Goal: Transaction & Acquisition: Purchase product/service

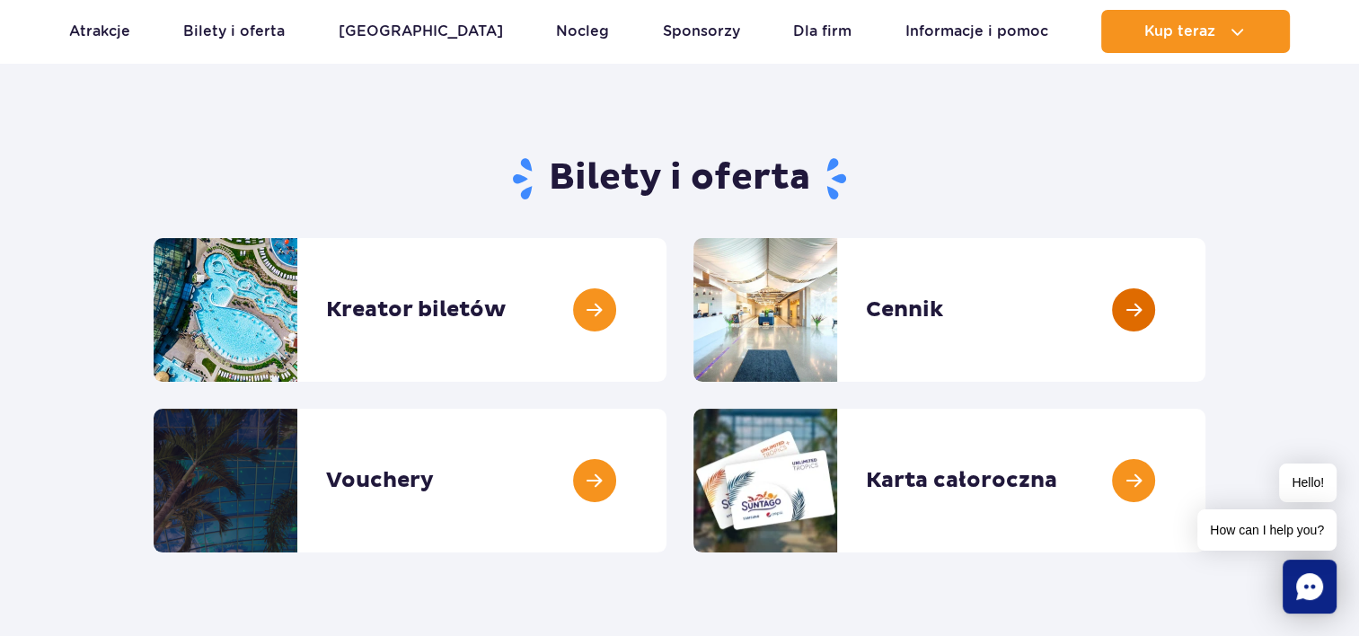
click at [1206, 311] on link at bounding box center [1206, 310] width 0 height 144
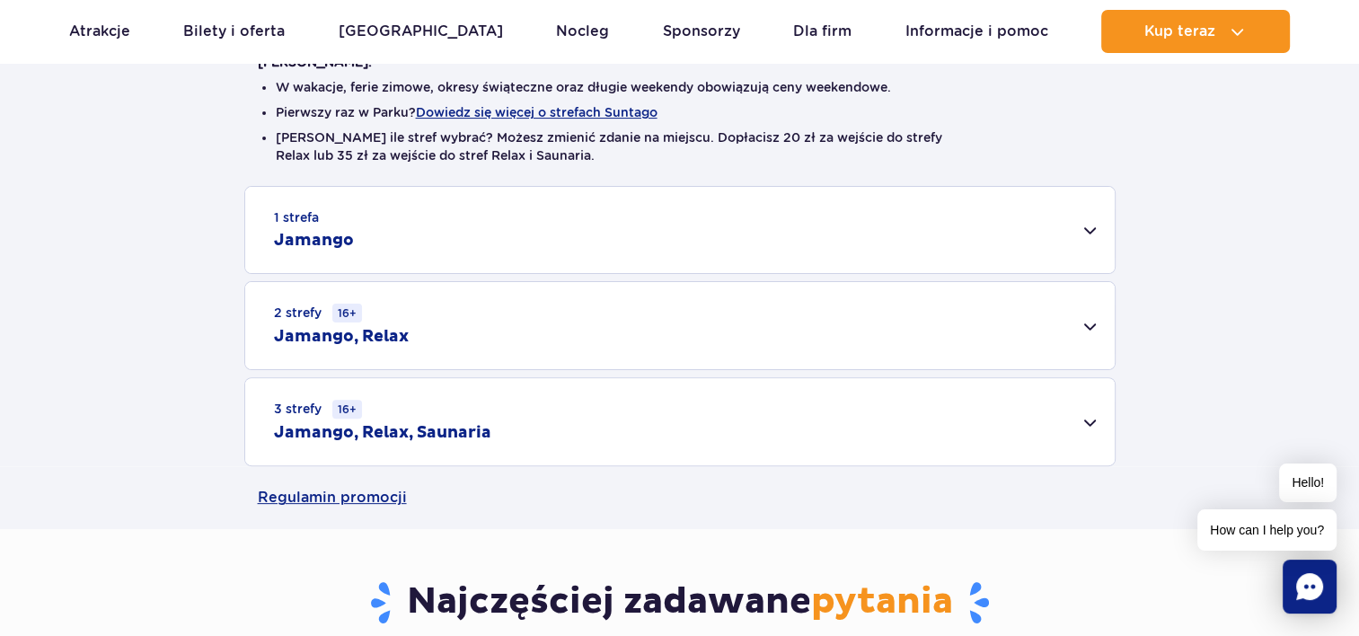
scroll to position [455, 0]
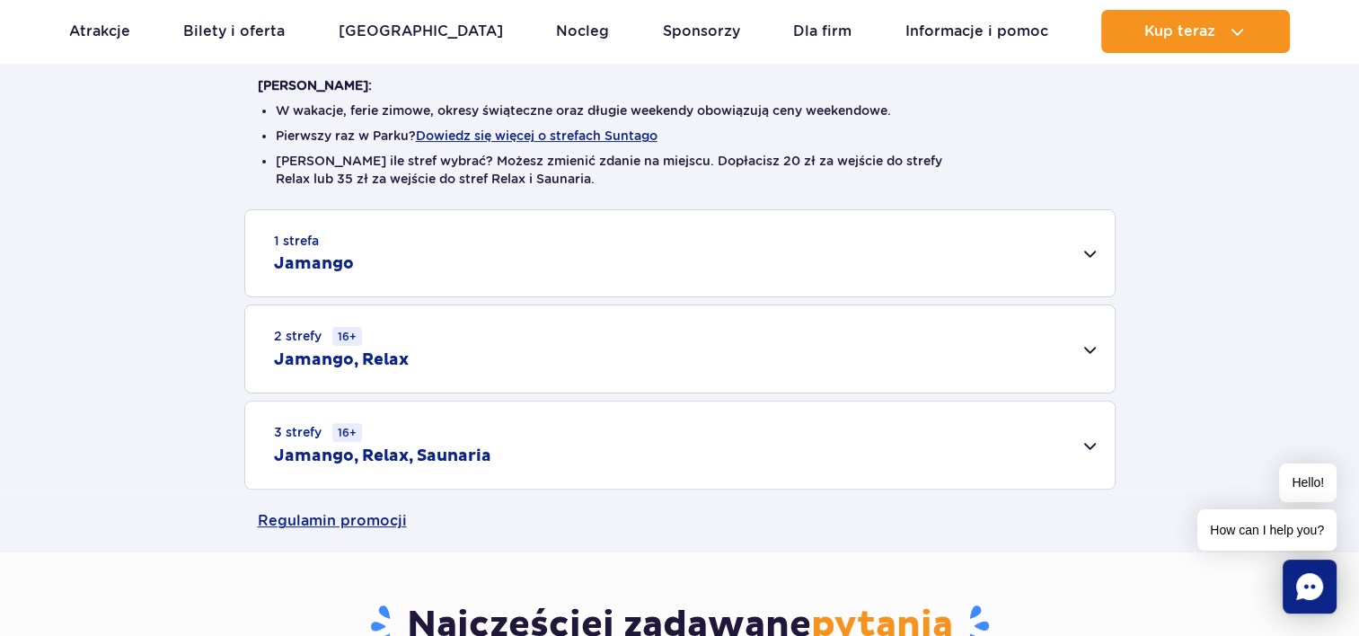
click at [1089, 255] on div "1 strefa Jamango" at bounding box center [680, 253] width 870 height 86
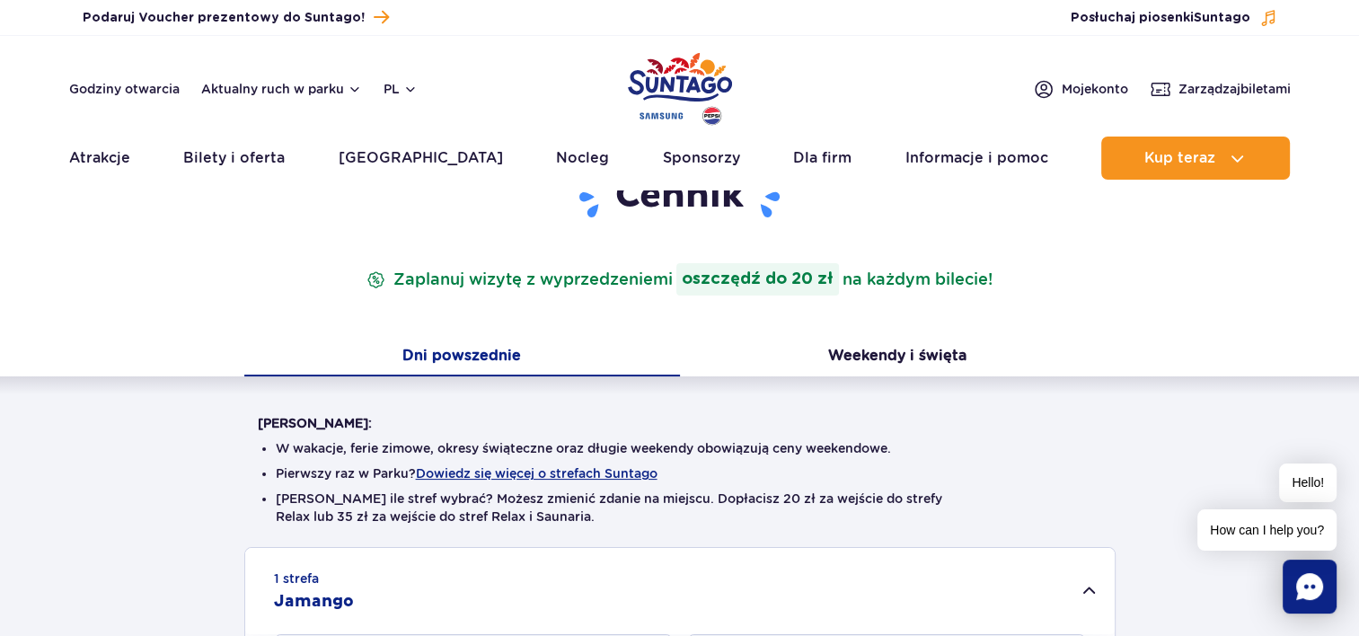
scroll to position [0, 0]
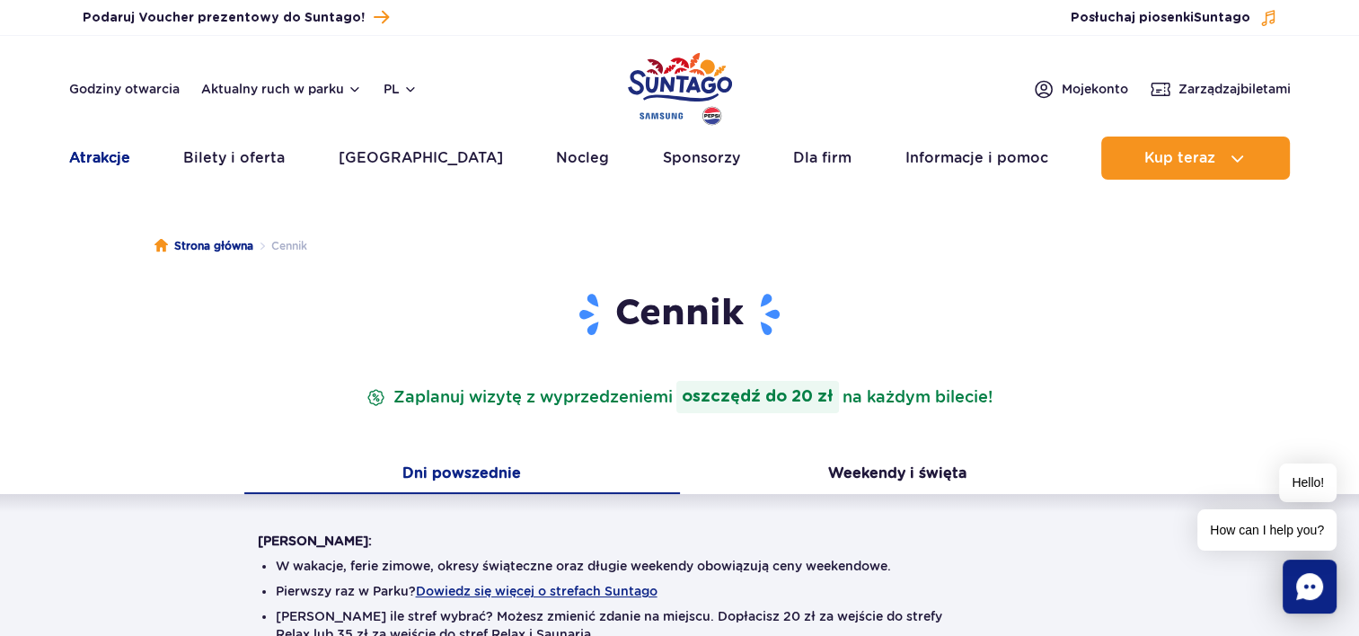
click at [107, 155] on link "Atrakcje" at bounding box center [99, 158] width 61 height 43
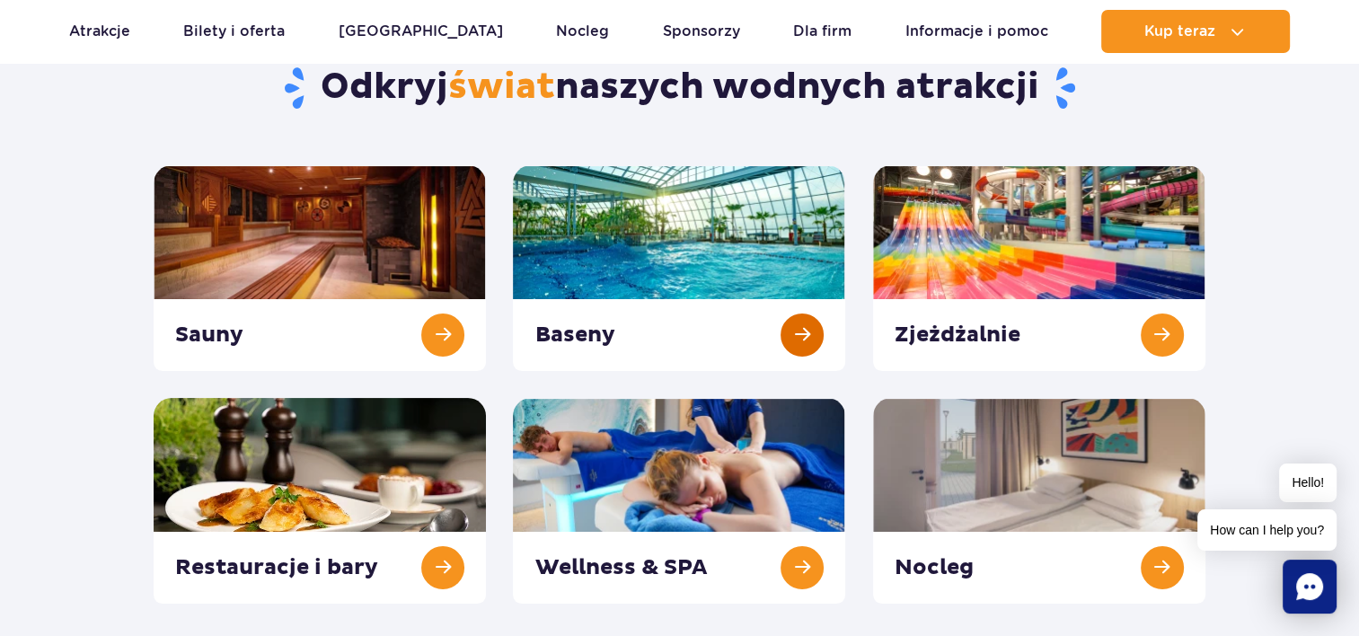
click at [805, 323] on link at bounding box center [679, 268] width 332 height 206
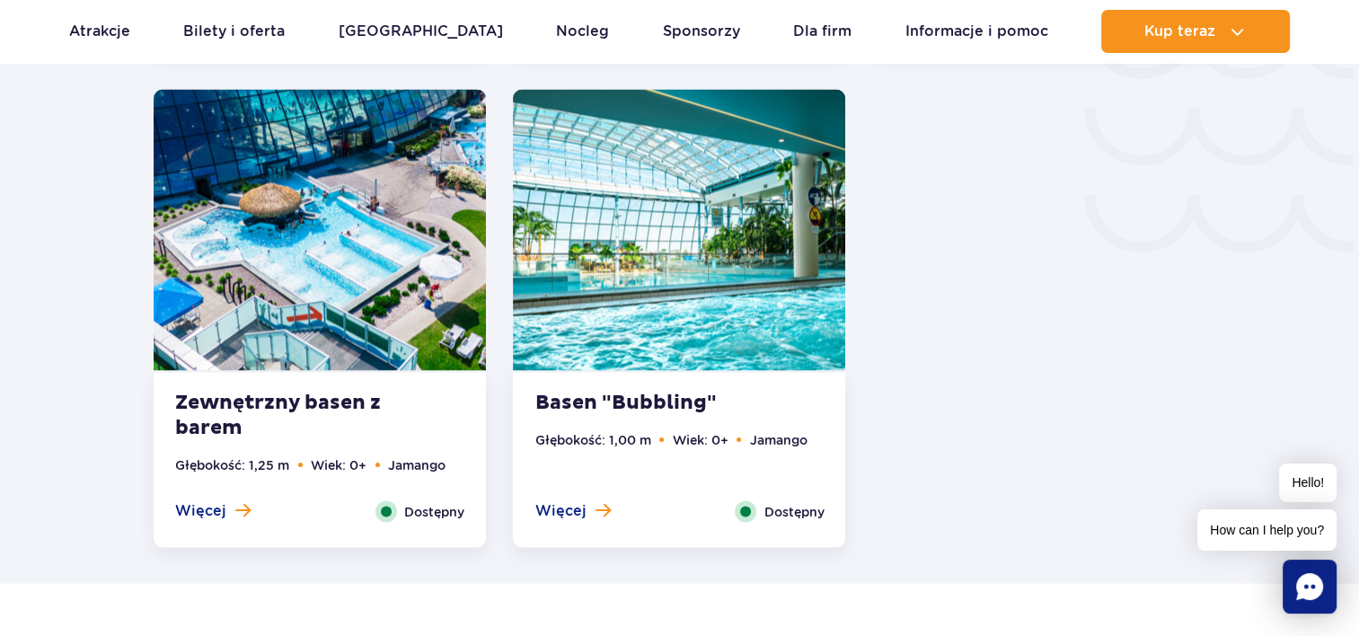
scroll to position [3324, 0]
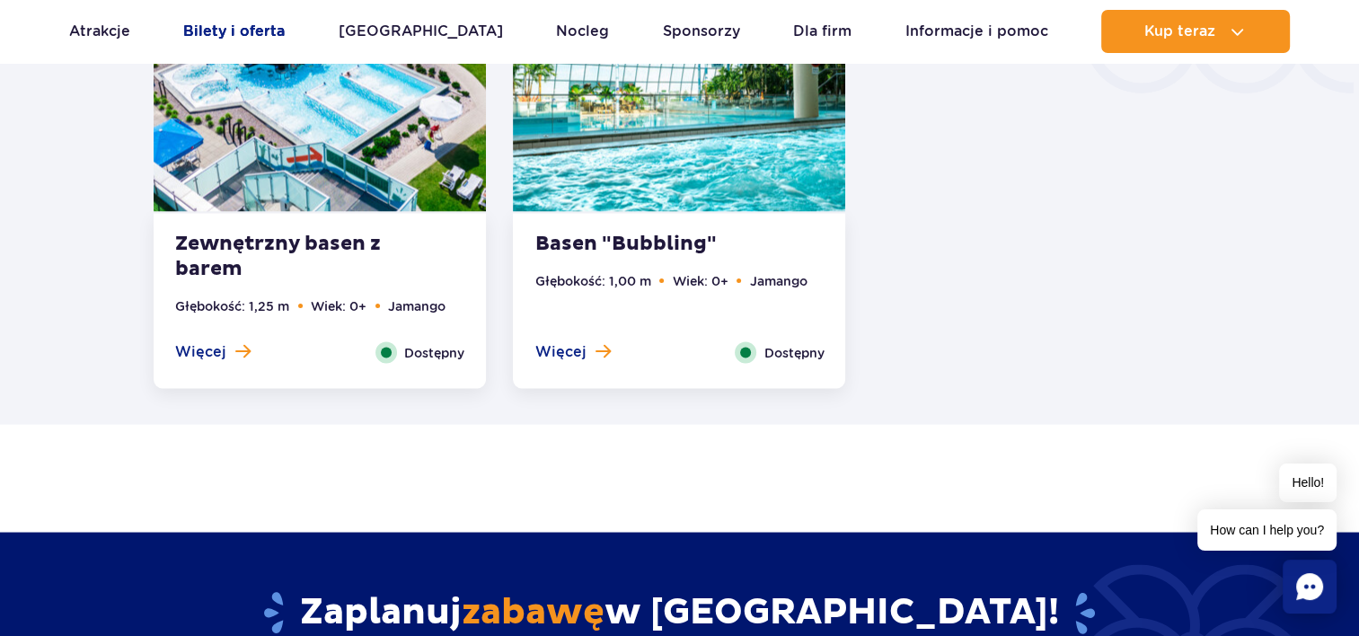
click at [270, 26] on link "Bilety i oferta" at bounding box center [234, 31] width 102 height 43
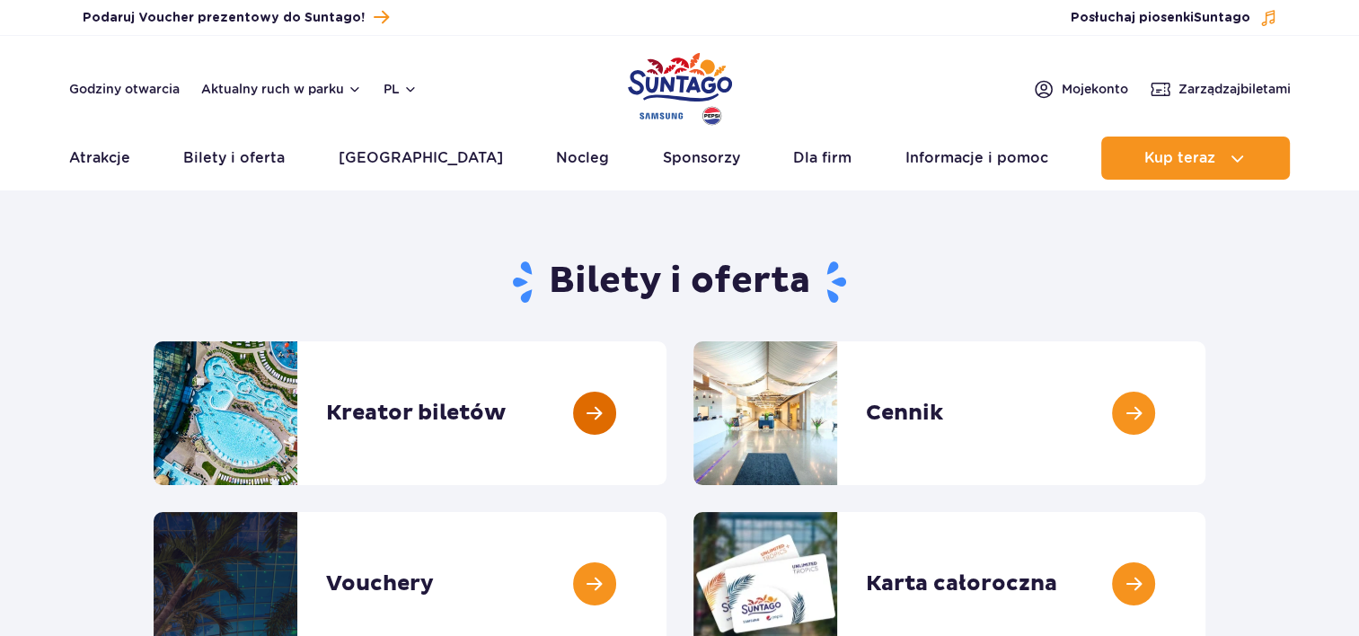
click at [667, 412] on link at bounding box center [667, 413] width 0 height 144
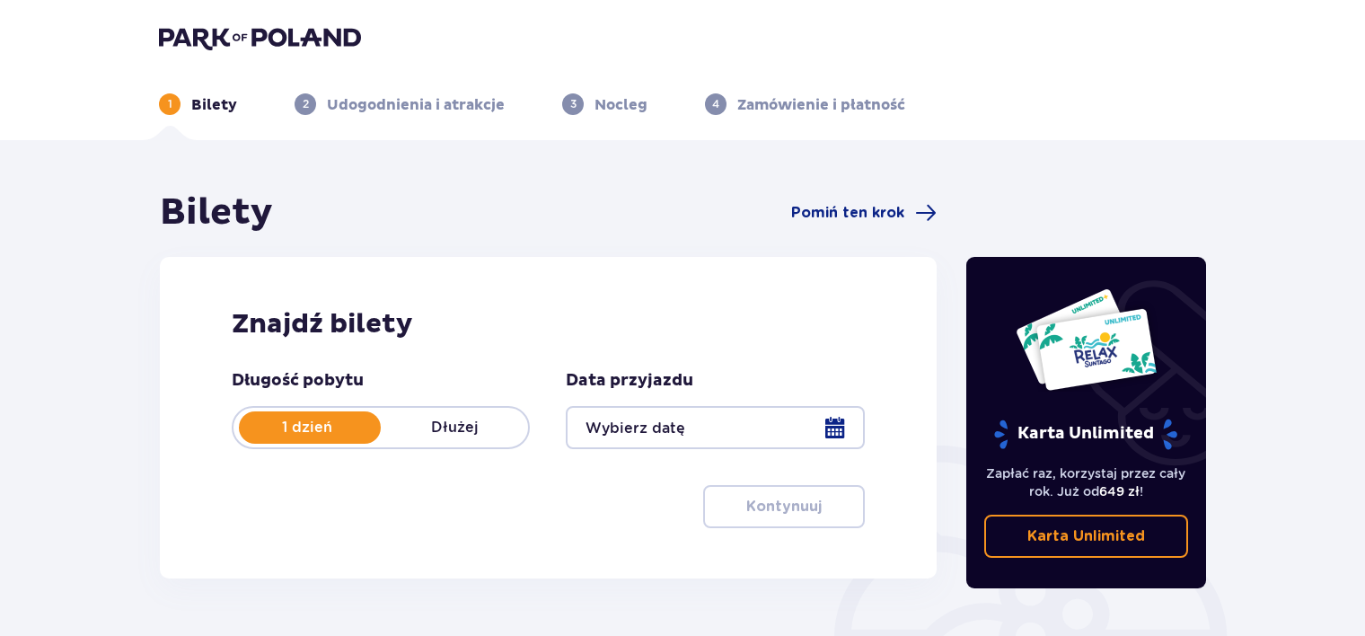
click at [830, 428] on div at bounding box center [715, 427] width 298 height 43
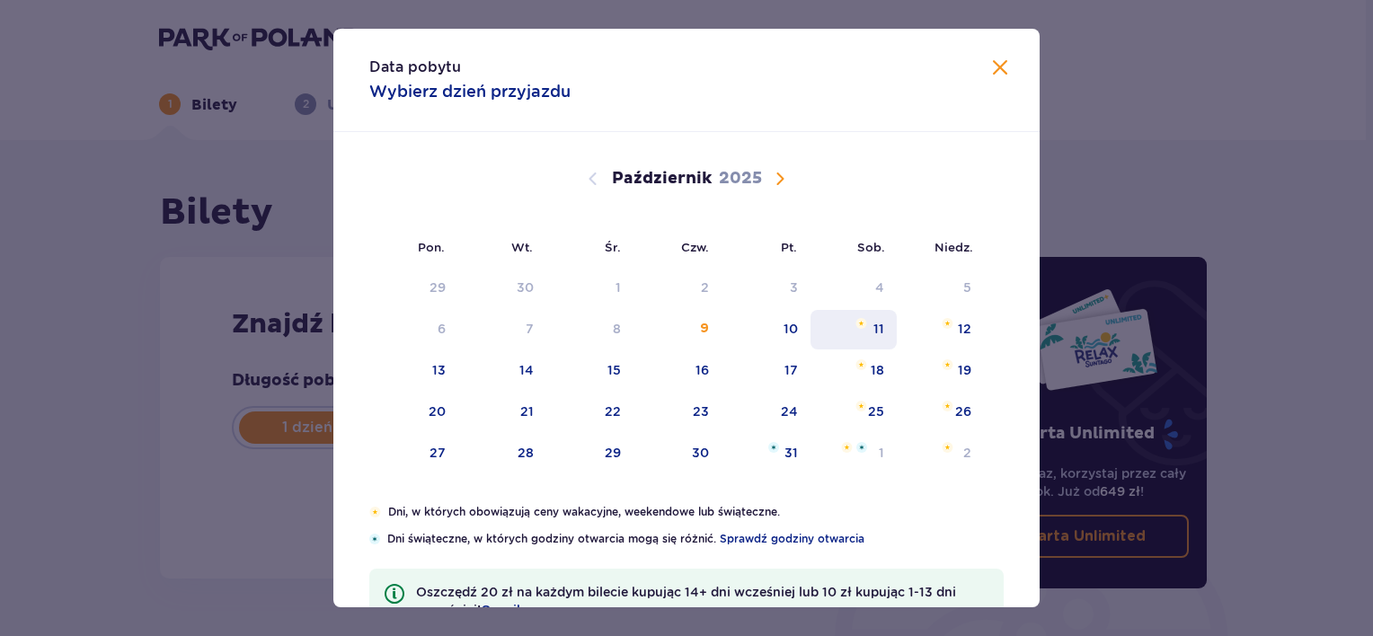
click at [876, 333] on div "11" at bounding box center [878, 329] width 11 height 18
type input "11.10.25"
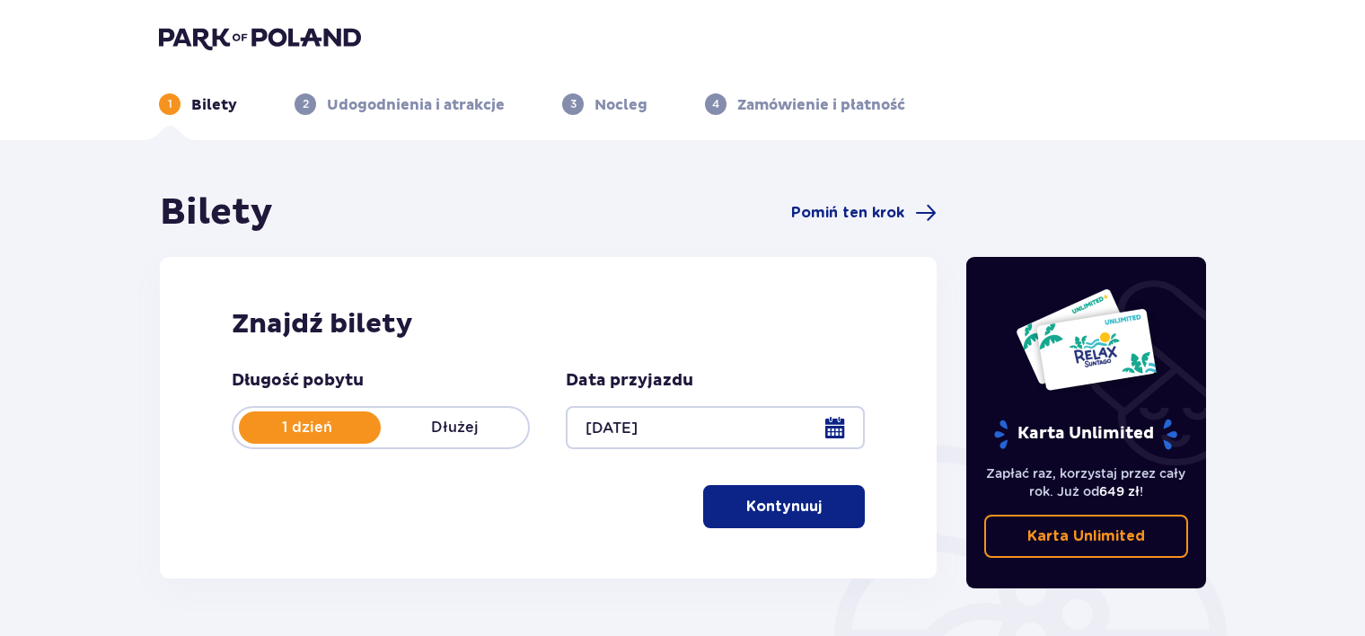
click at [750, 508] on p "Kontynuuj" at bounding box center [784, 507] width 75 height 20
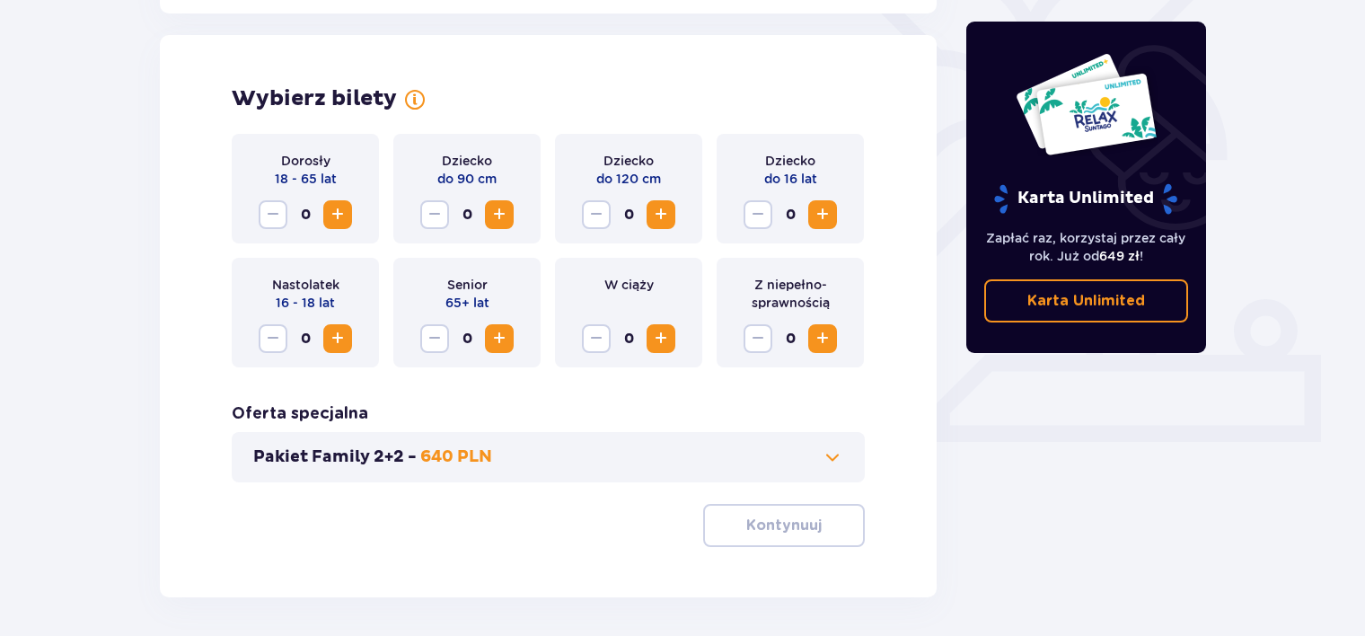
scroll to position [499, 0]
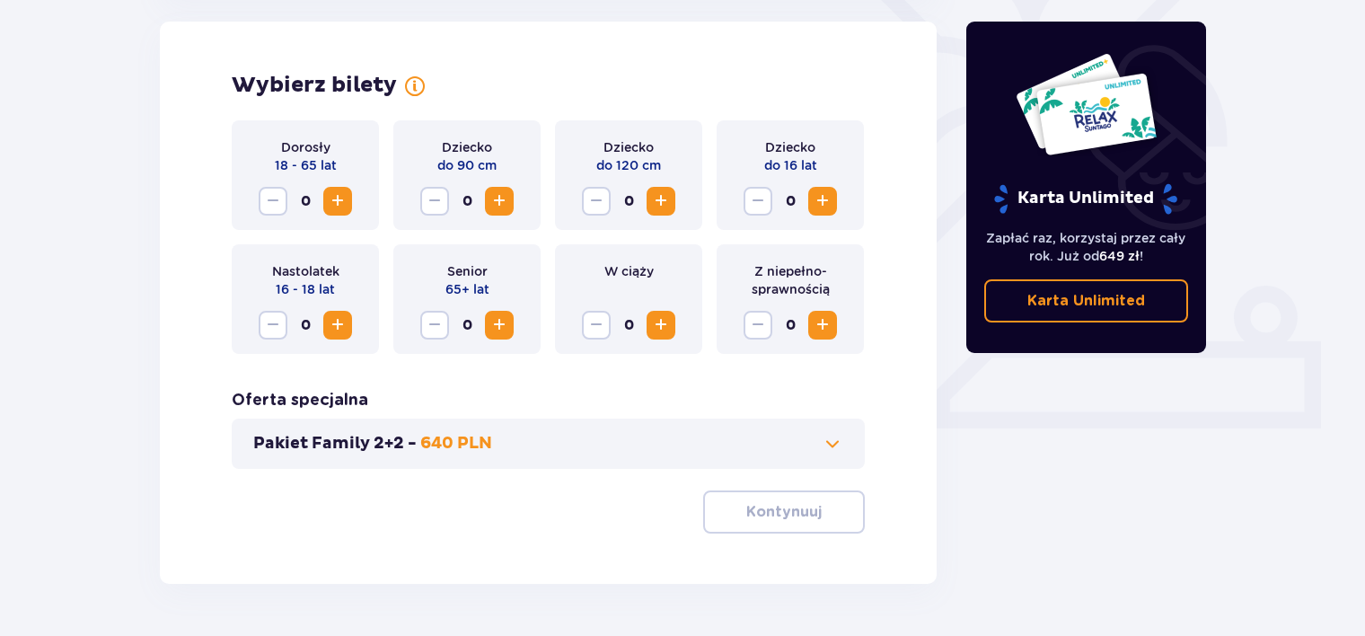
click at [340, 198] on span "Zwiększ" at bounding box center [338, 201] width 22 height 22
click at [817, 191] on span "Zwiększ" at bounding box center [823, 201] width 22 height 22
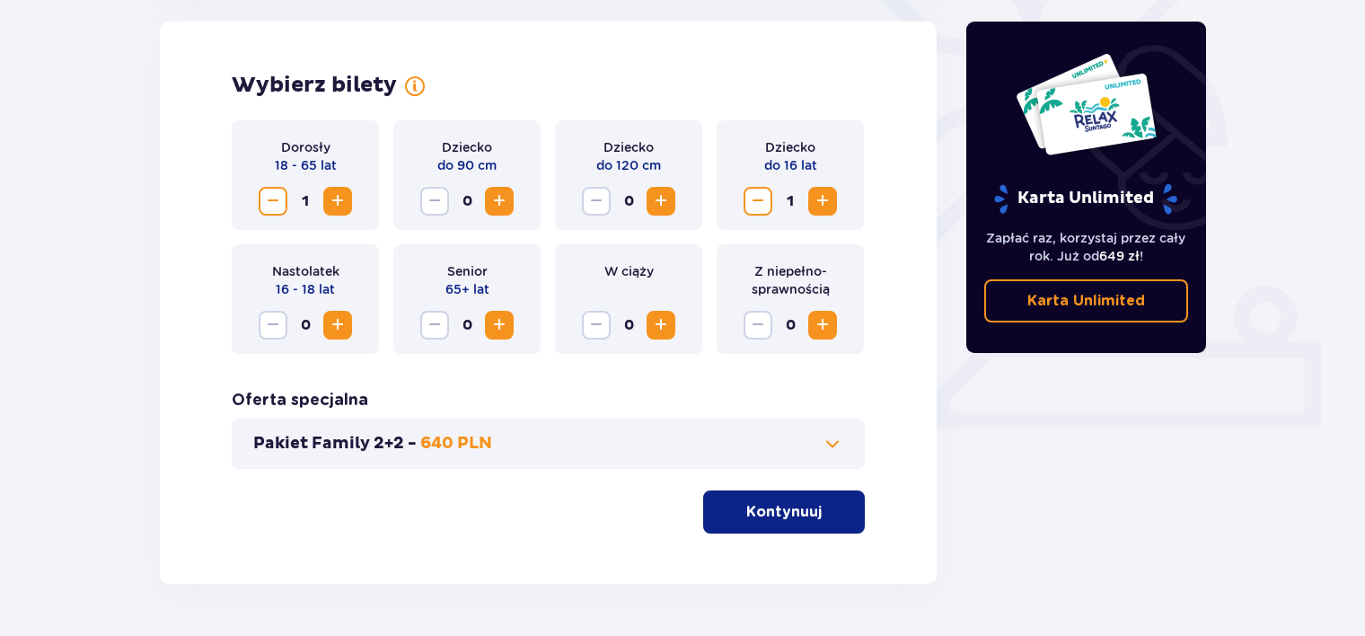
click at [817, 191] on span "Zwiększ" at bounding box center [823, 201] width 22 height 22
click at [837, 444] on span at bounding box center [833, 444] width 22 height 22
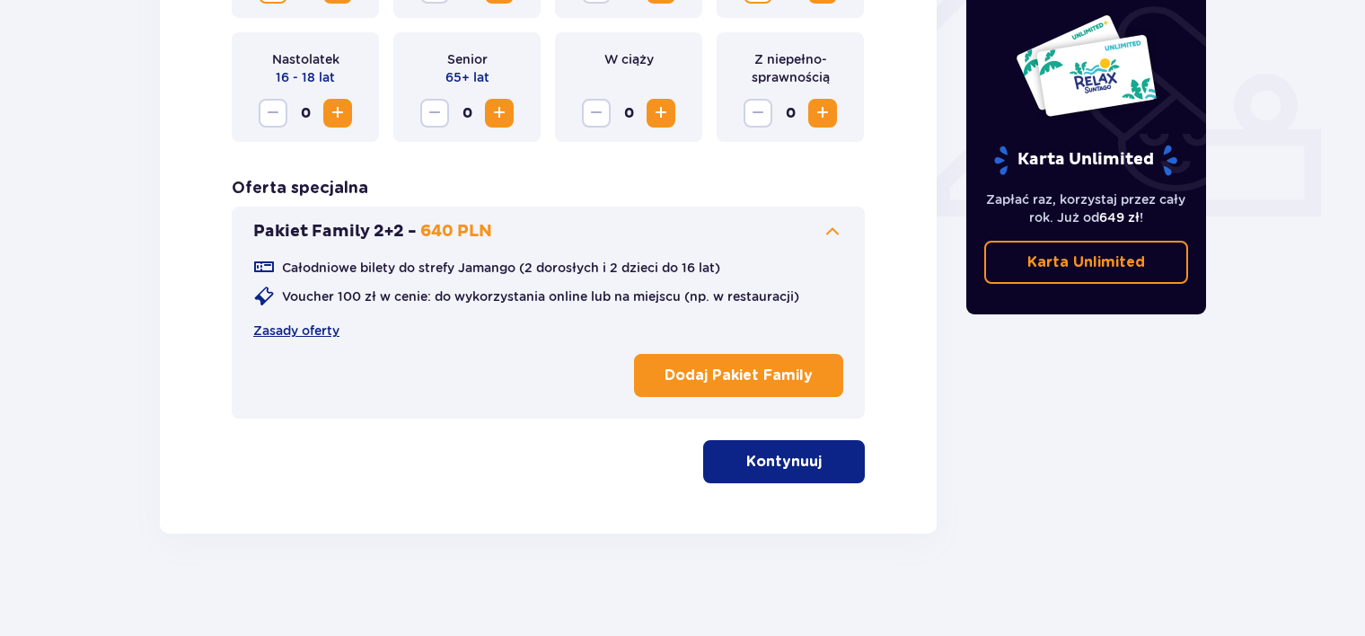
scroll to position [717, 0]
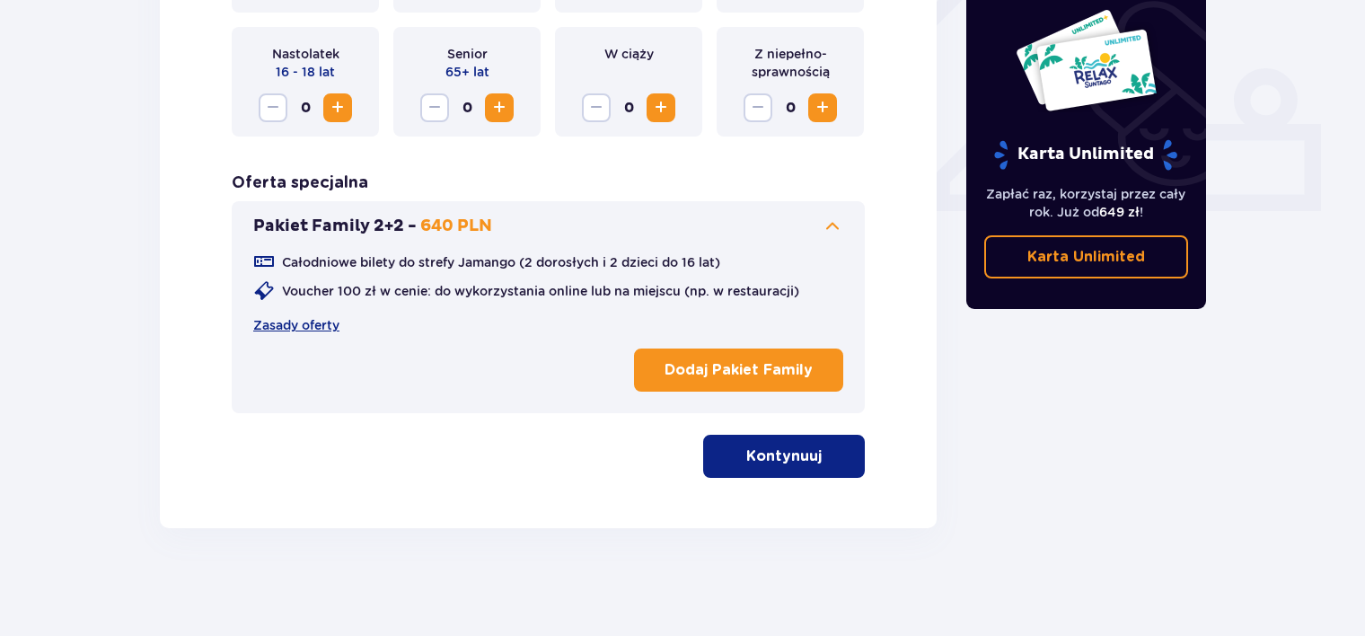
click at [794, 458] on p "Kontynuuj" at bounding box center [784, 456] width 75 height 20
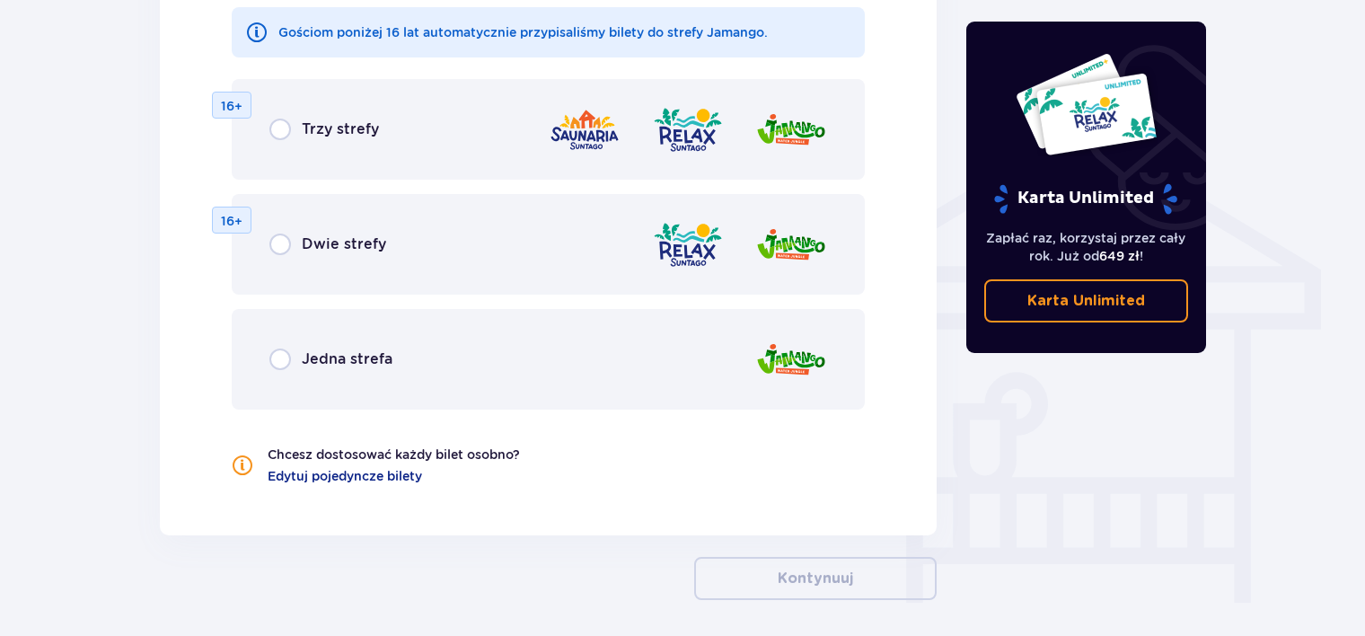
scroll to position [1339, 0]
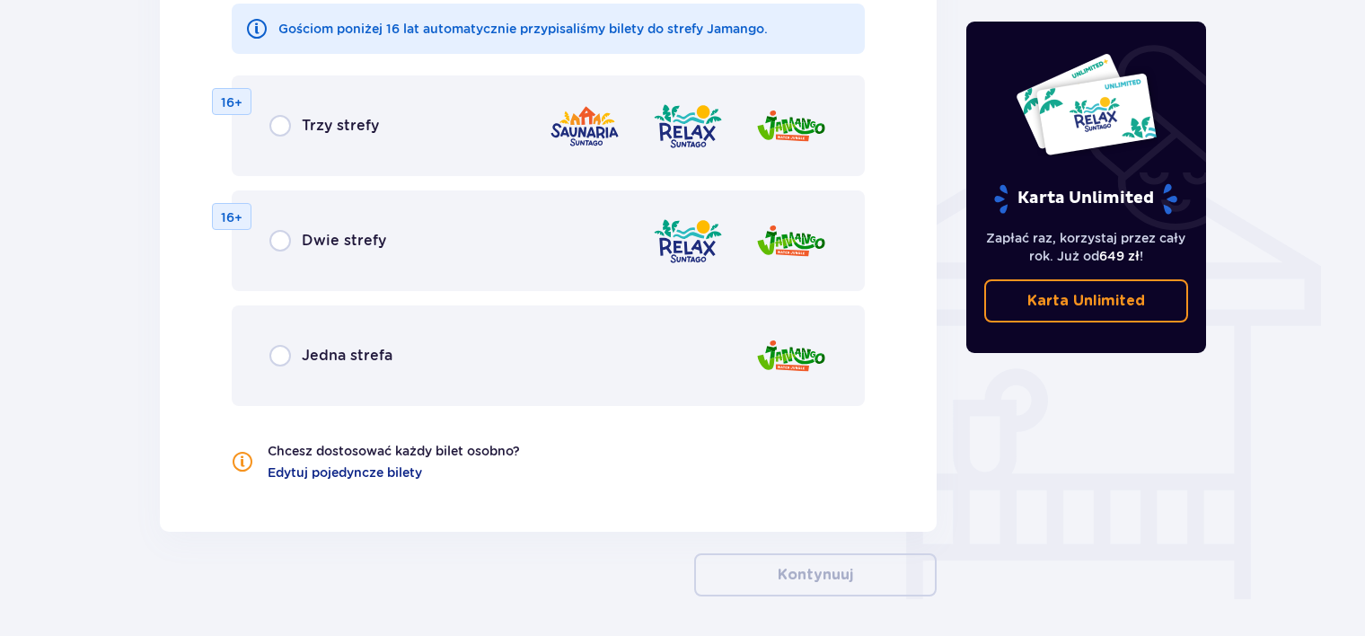
click at [306, 361] on span "Jedna strefa" at bounding box center [347, 356] width 91 height 20
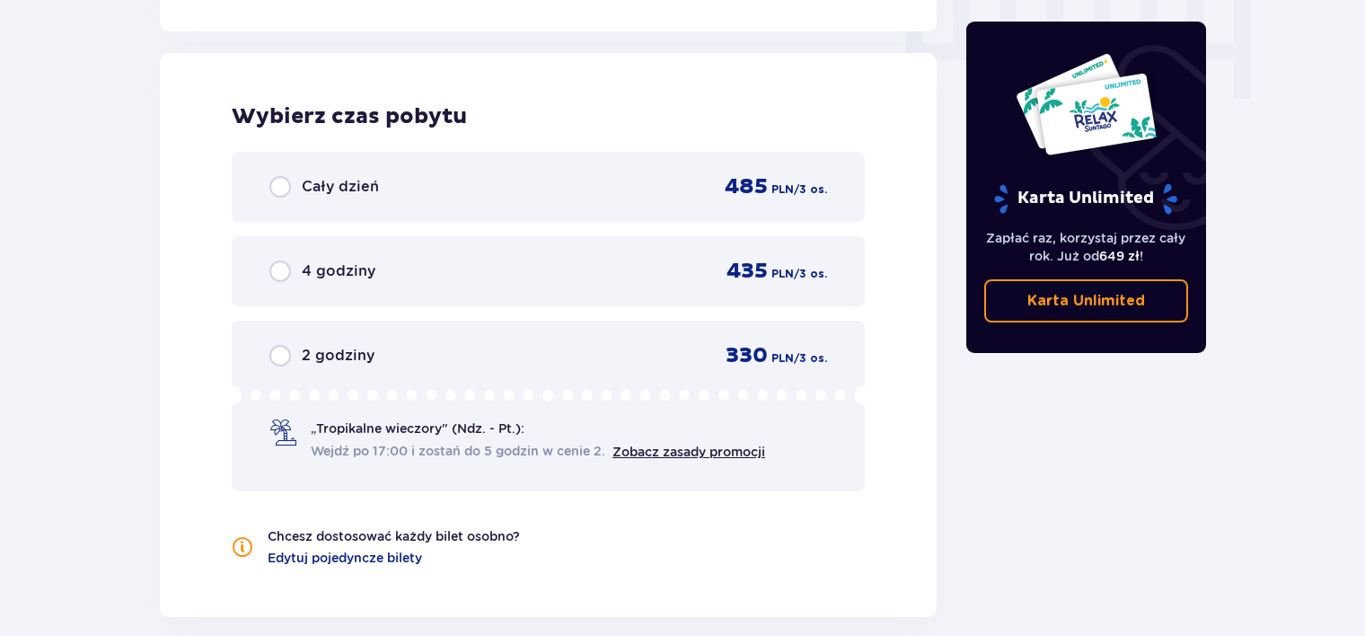
scroll to position [1849, 0]
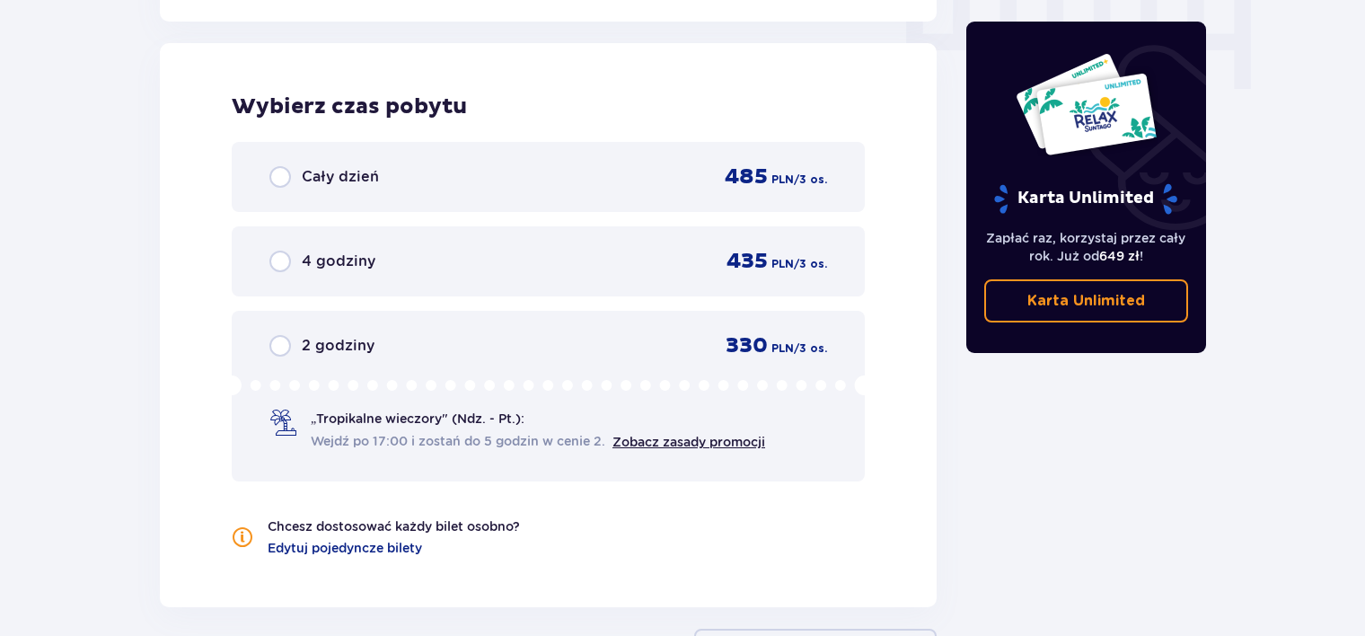
click at [328, 176] on span "Cały dzień" at bounding box center [340, 177] width 77 height 20
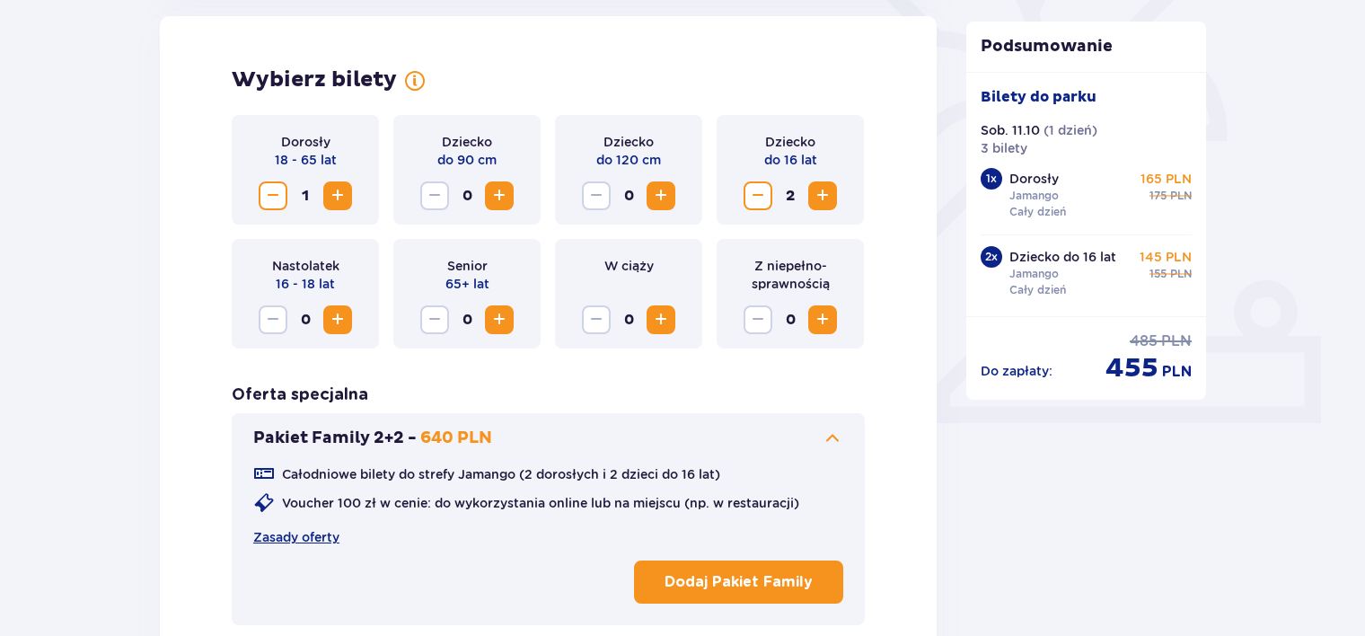
scroll to position [384, 0]
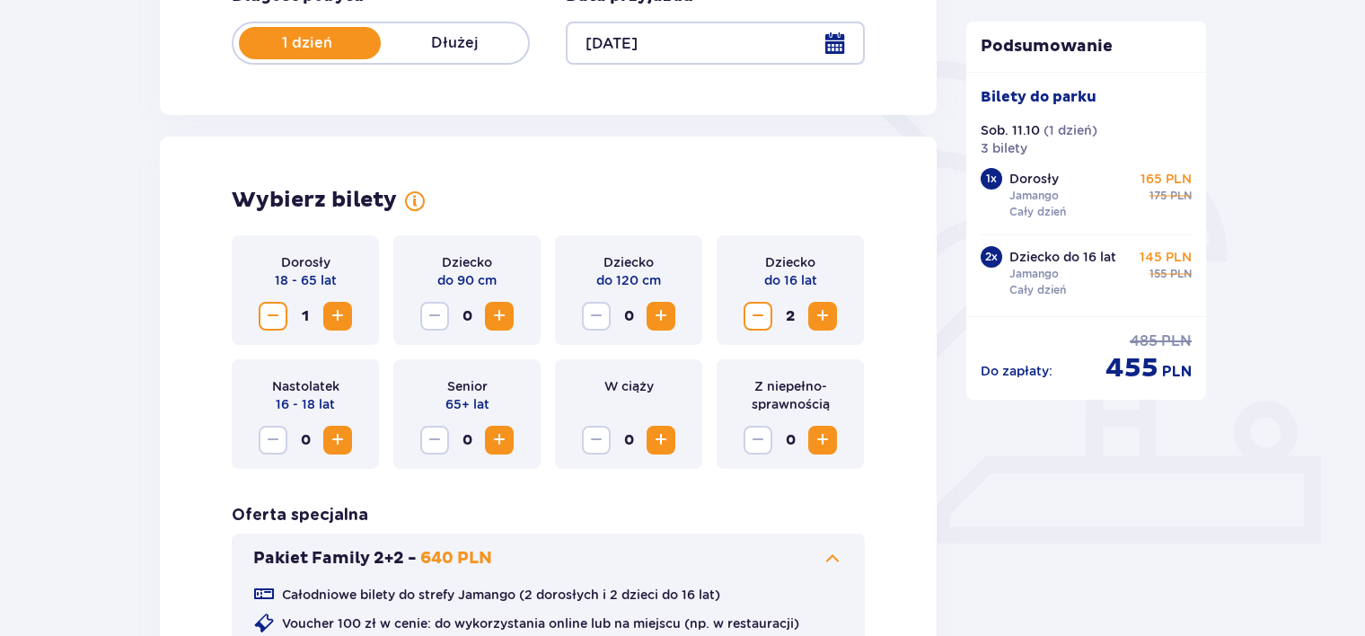
click at [763, 311] on span "Zmniejsz" at bounding box center [758, 316] width 22 height 22
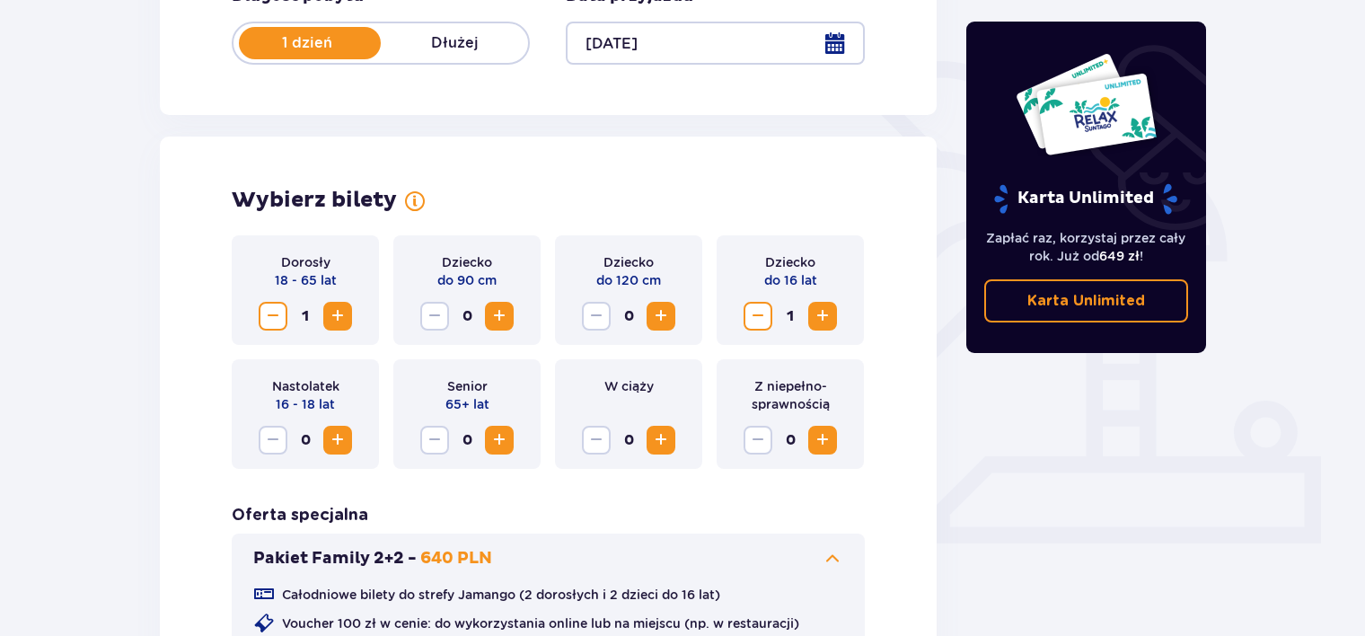
click at [654, 320] on span "Zwiększ" at bounding box center [661, 316] width 22 height 22
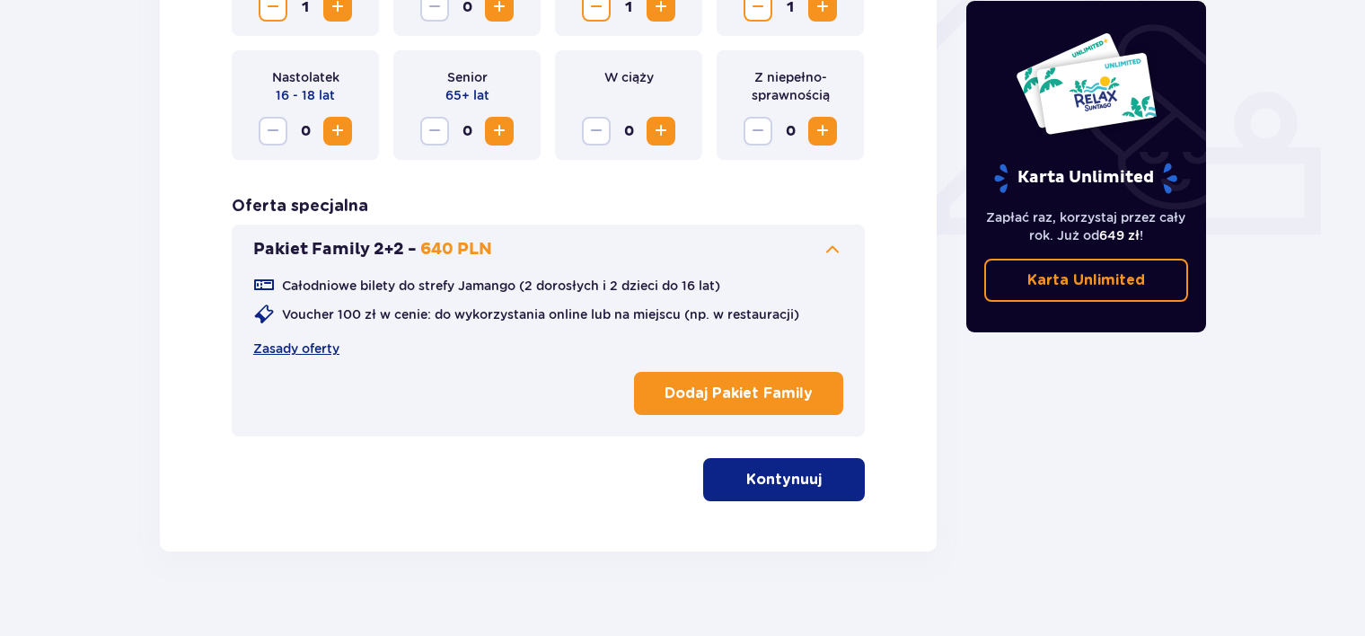
scroll to position [717, 0]
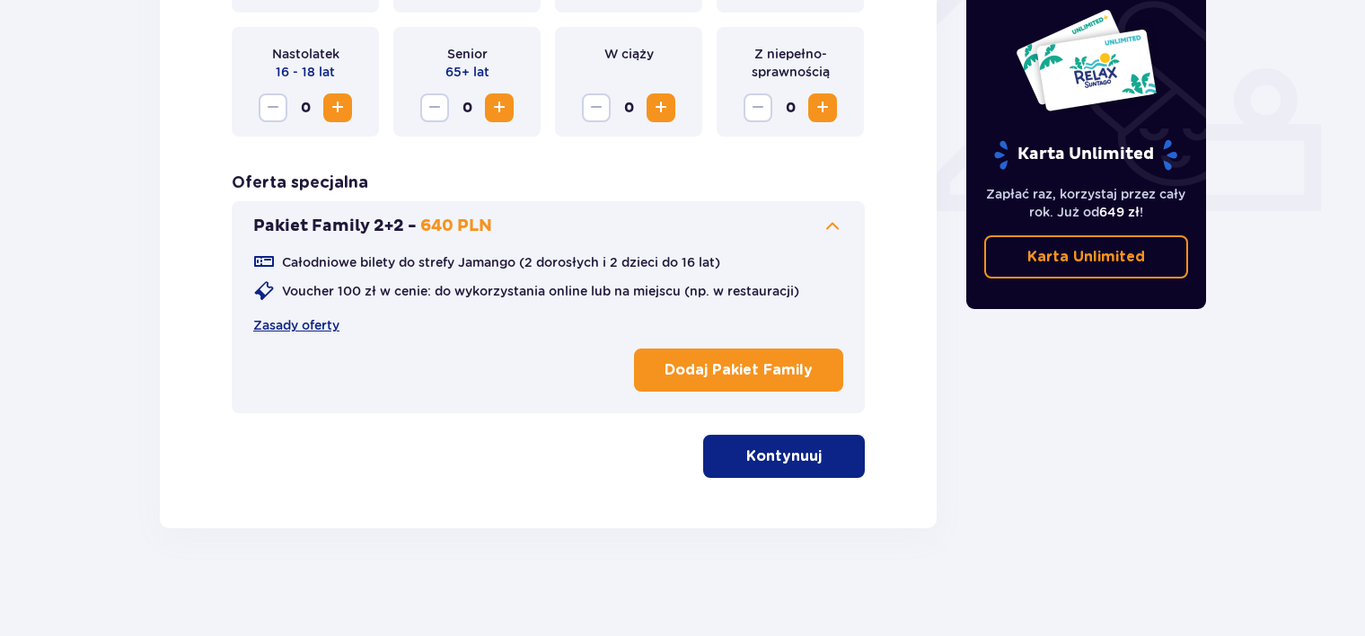
click at [794, 444] on button "Kontynuuj" at bounding box center [784, 456] width 162 height 43
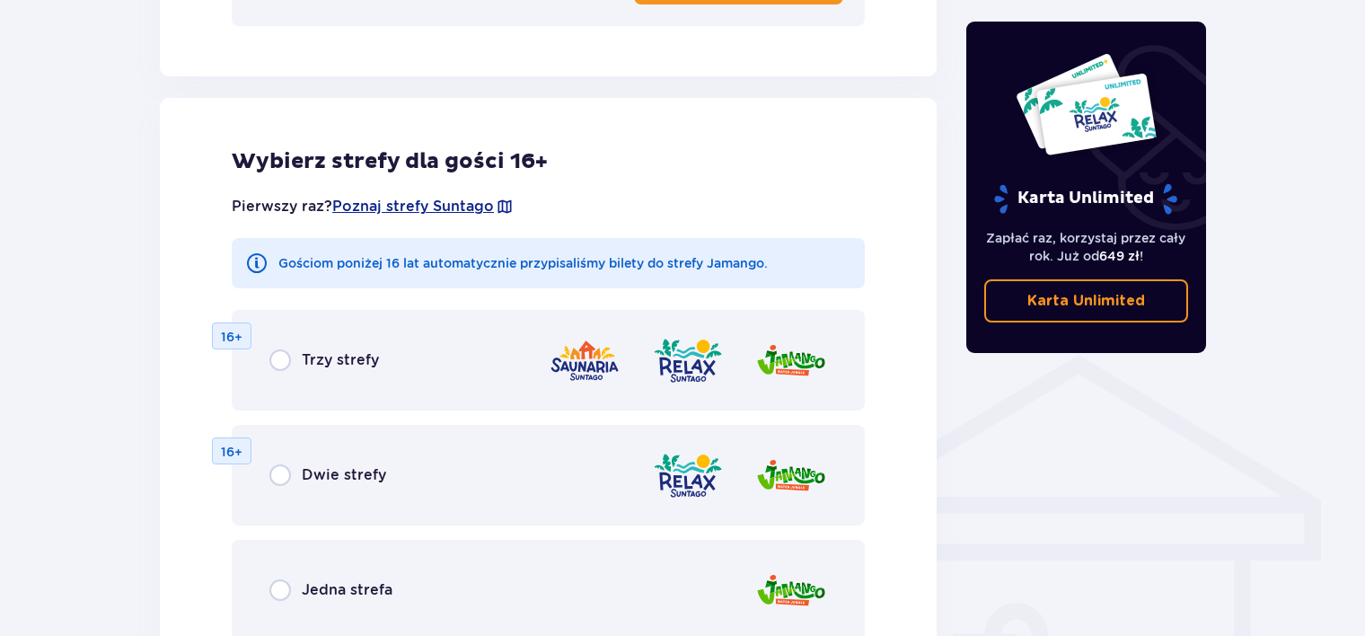
scroll to position [1159, 0]
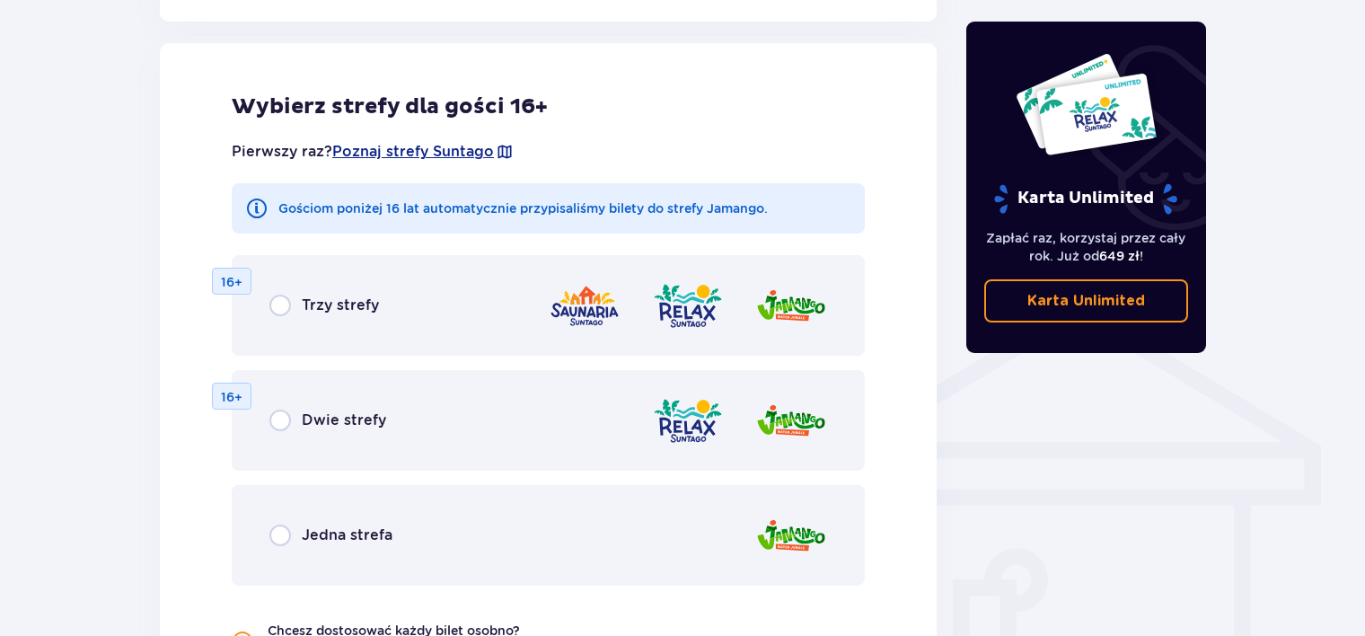
click at [289, 532] on input "radio" at bounding box center [281, 536] width 22 height 22
radio input "true"
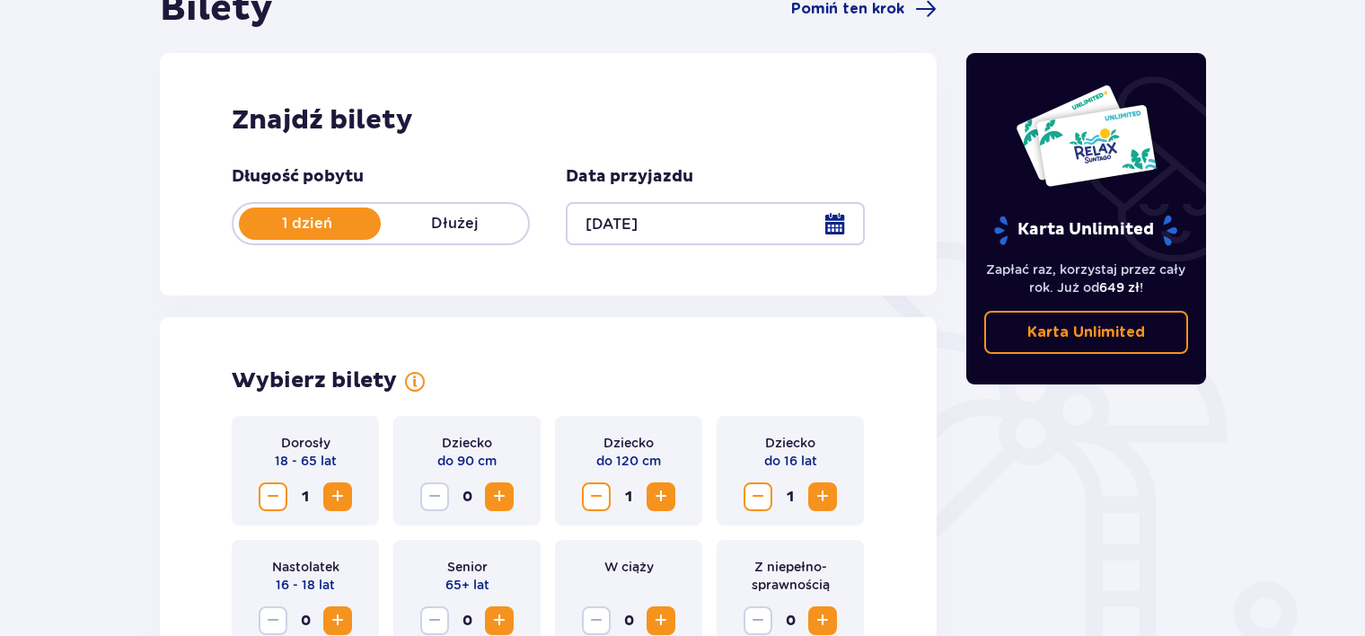
scroll to position [322, 0]
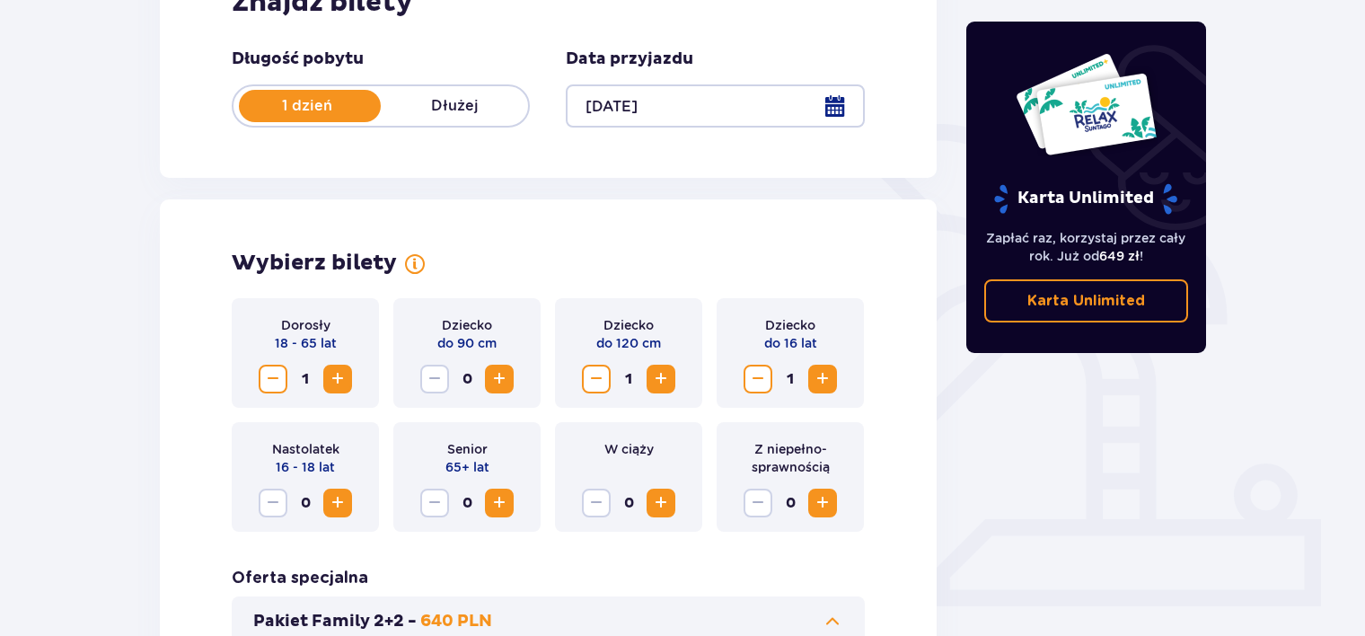
click at [819, 377] on span "Zwiększ" at bounding box center [823, 379] width 22 height 22
click at [601, 377] on span "Zmniejsz" at bounding box center [597, 379] width 22 height 22
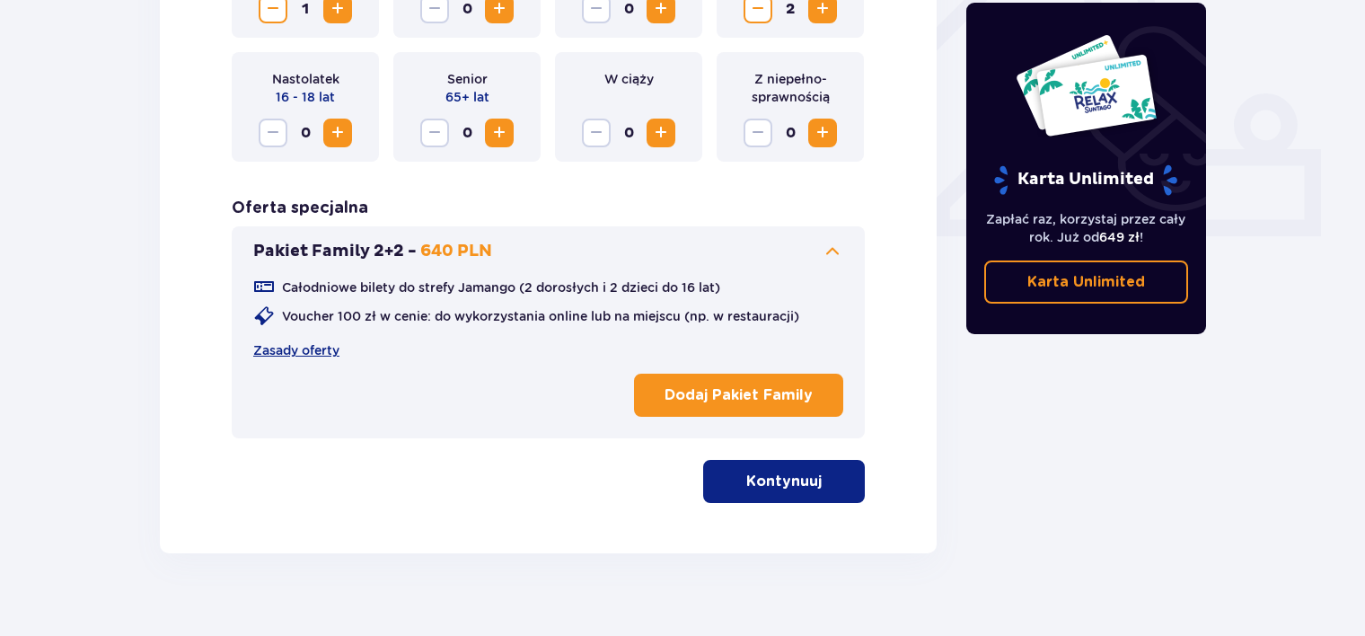
scroll to position [717, 0]
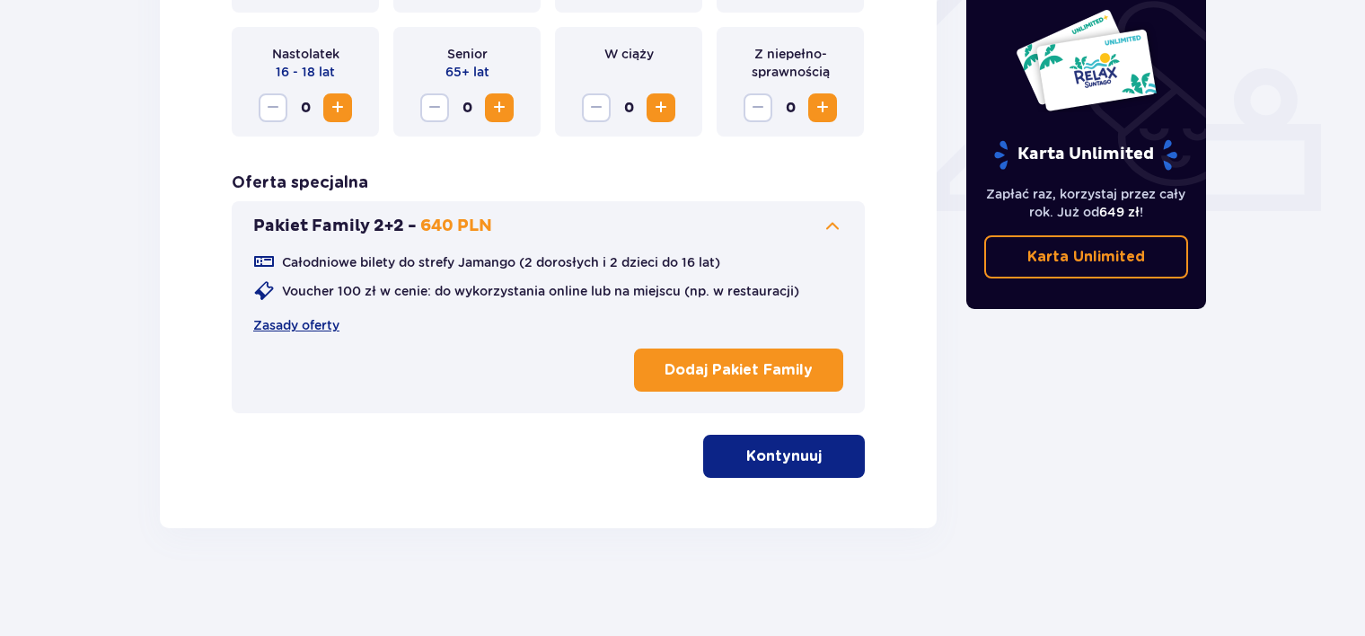
click at [783, 455] on p "Kontynuuj" at bounding box center [784, 456] width 75 height 20
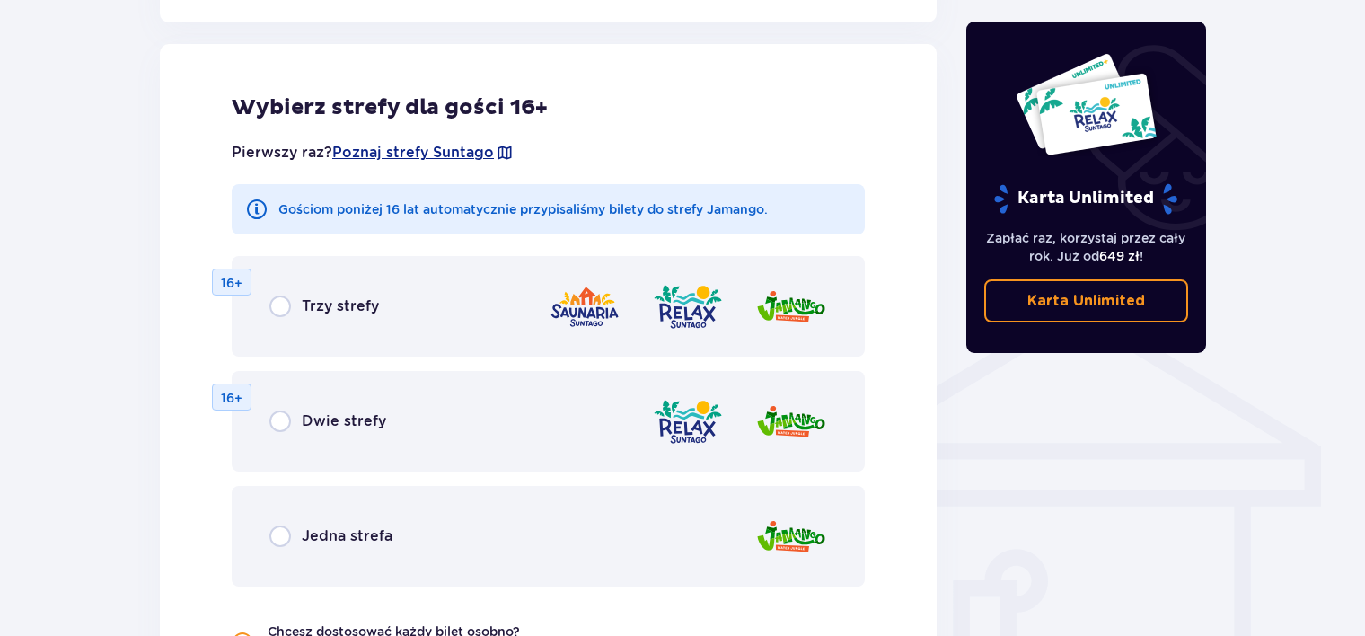
scroll to position [1159, 0]
click at [278, 528] on input "radio" at bounding box center [281, 536] width 22 height 22
radio input "true"
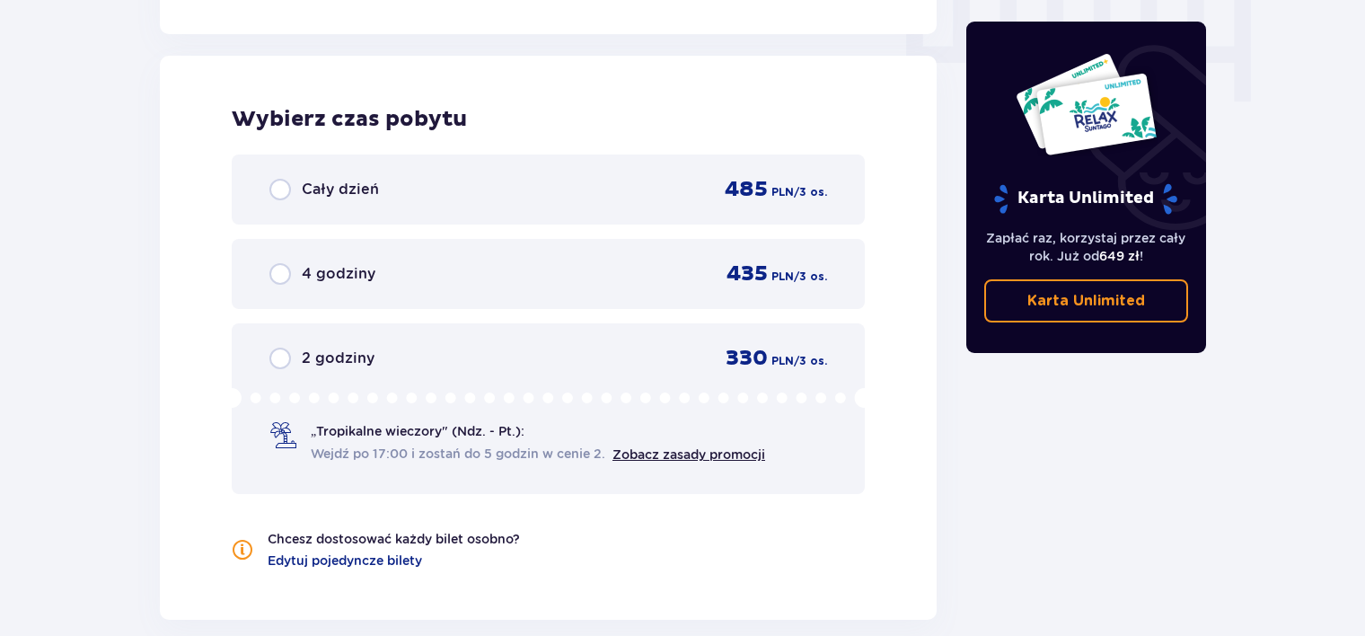
scroll to position [1849, 0]
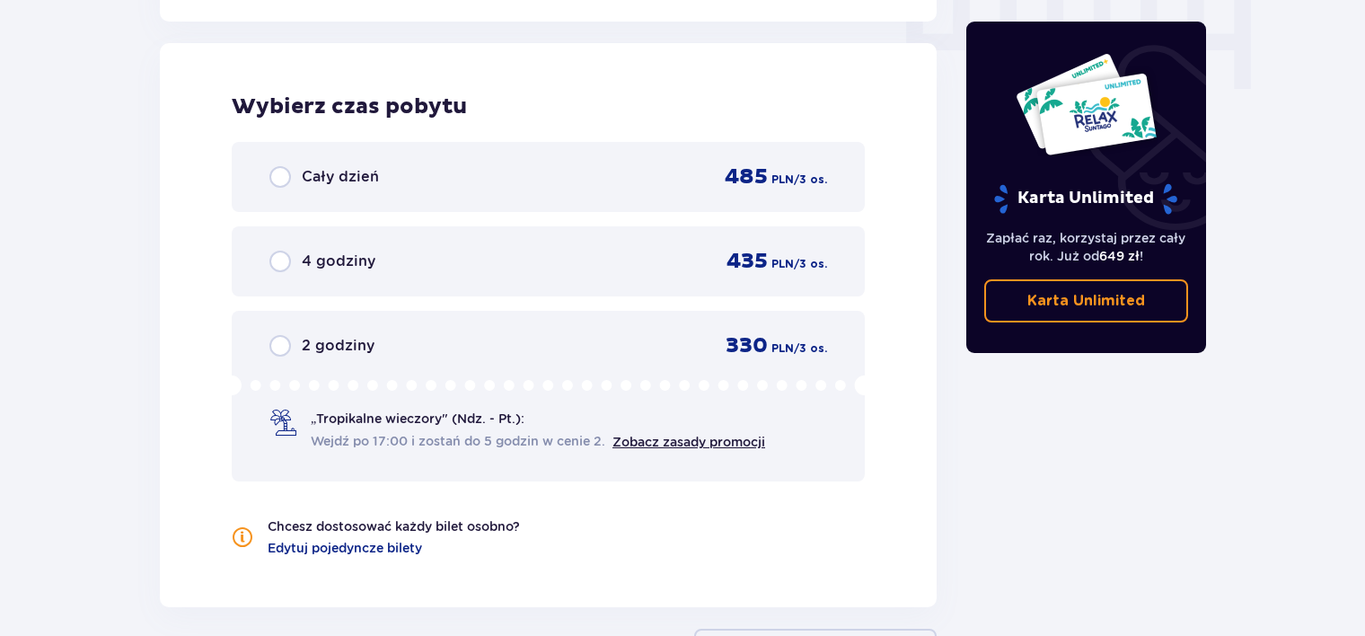
click at [282, 184] on input "radio" at bounding box center [281, 177] width 22 height 22
radio input "true"
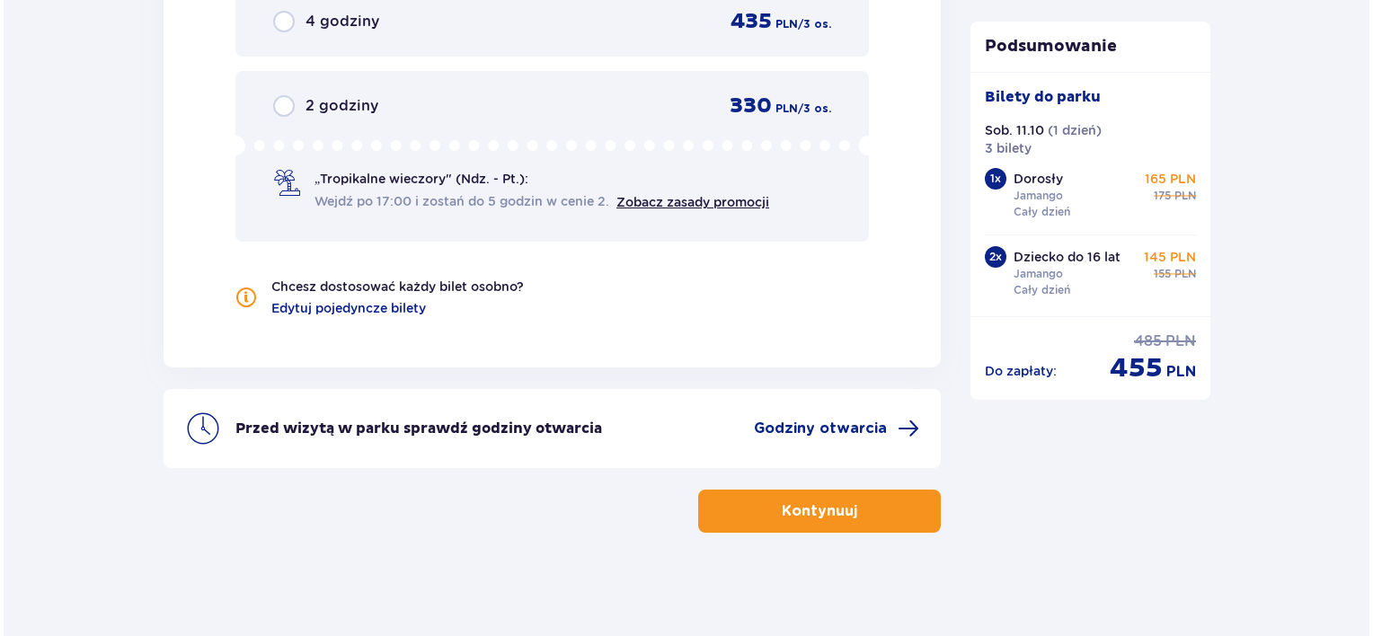
scroll to position [2091, 0]
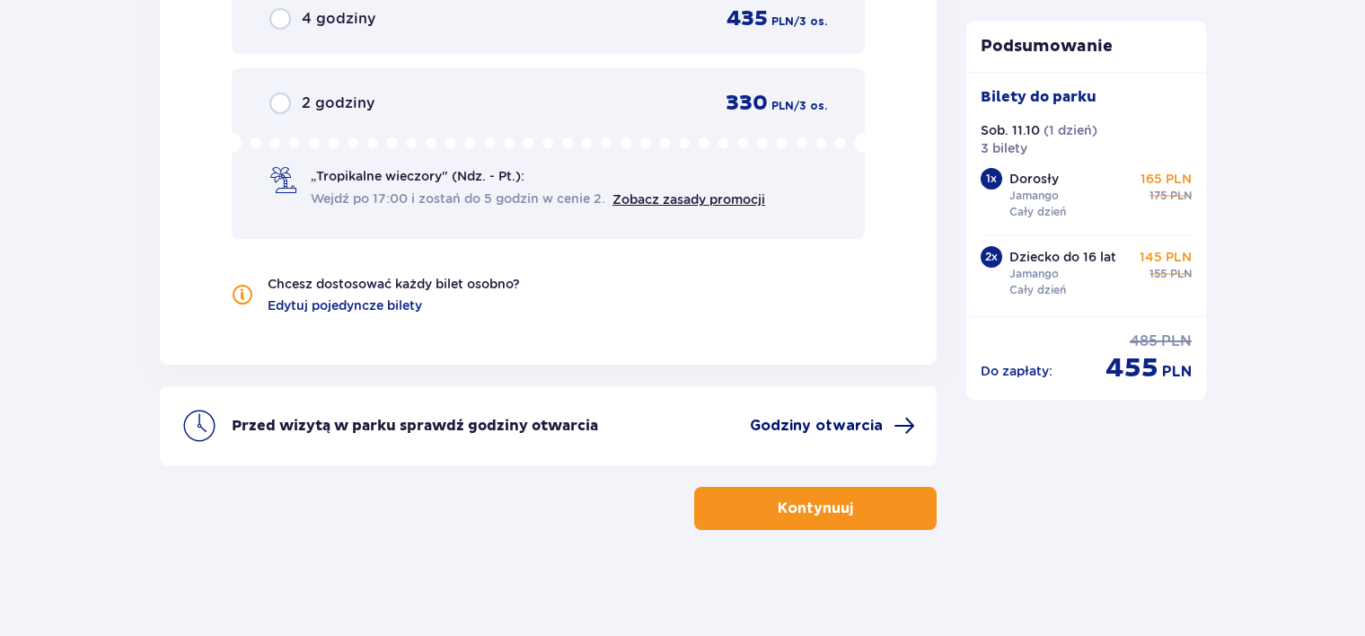
click at [883, 420] on span "Godziny otwarcia" at bounding box center [832, 426] width 165 height 22
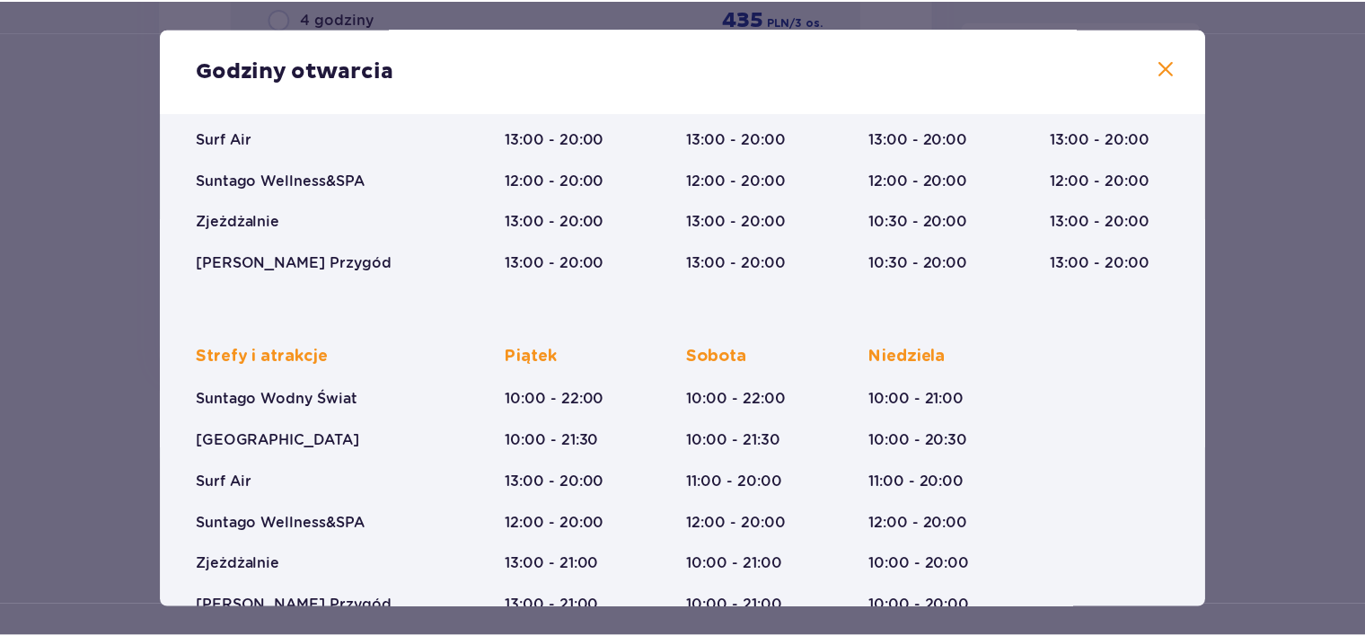
scroll to position [314, 0]
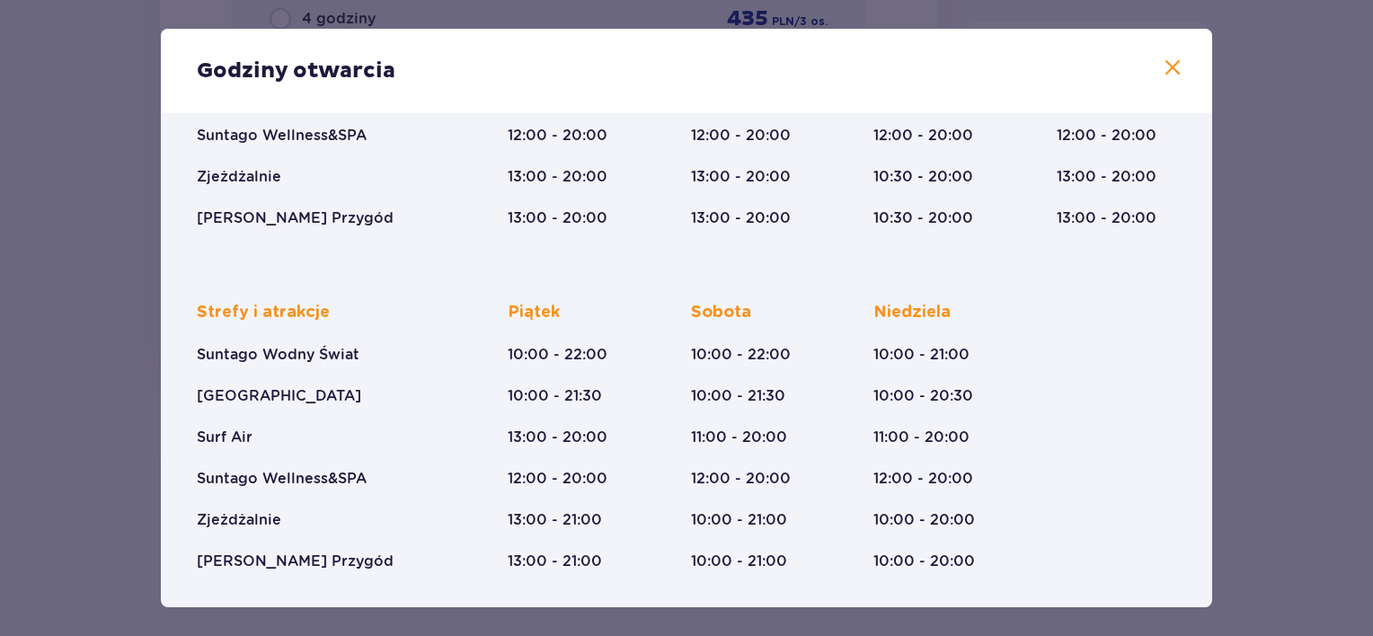
click at [1165, 75] on span at bounding box center [1173, 68] width 22 height 22
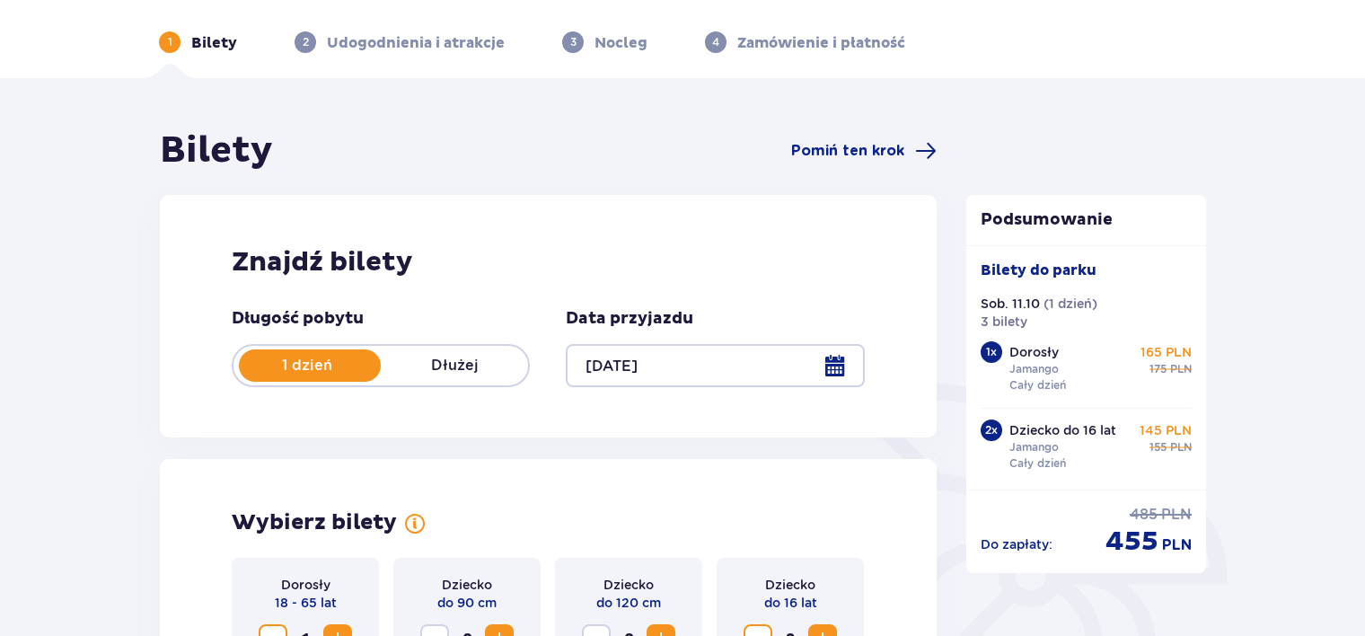
scroll to position [270, 0]
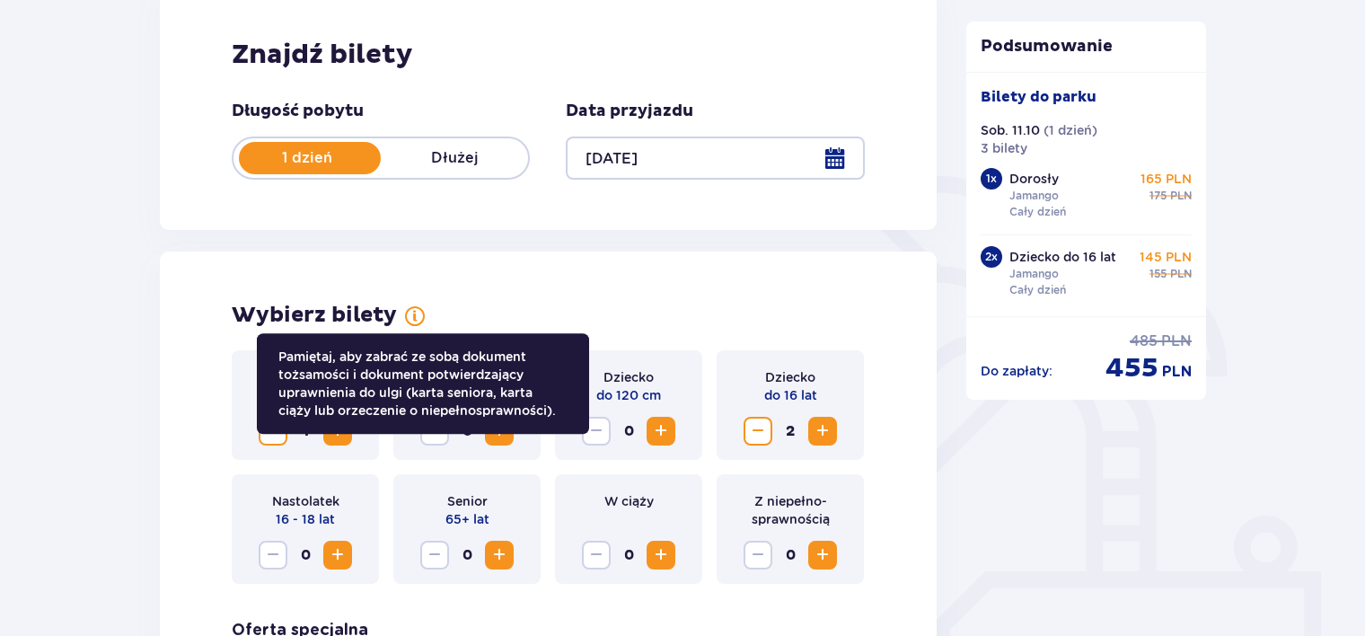
click at [413, 316] on span at bounding box center [415, 316] width 22 height 22
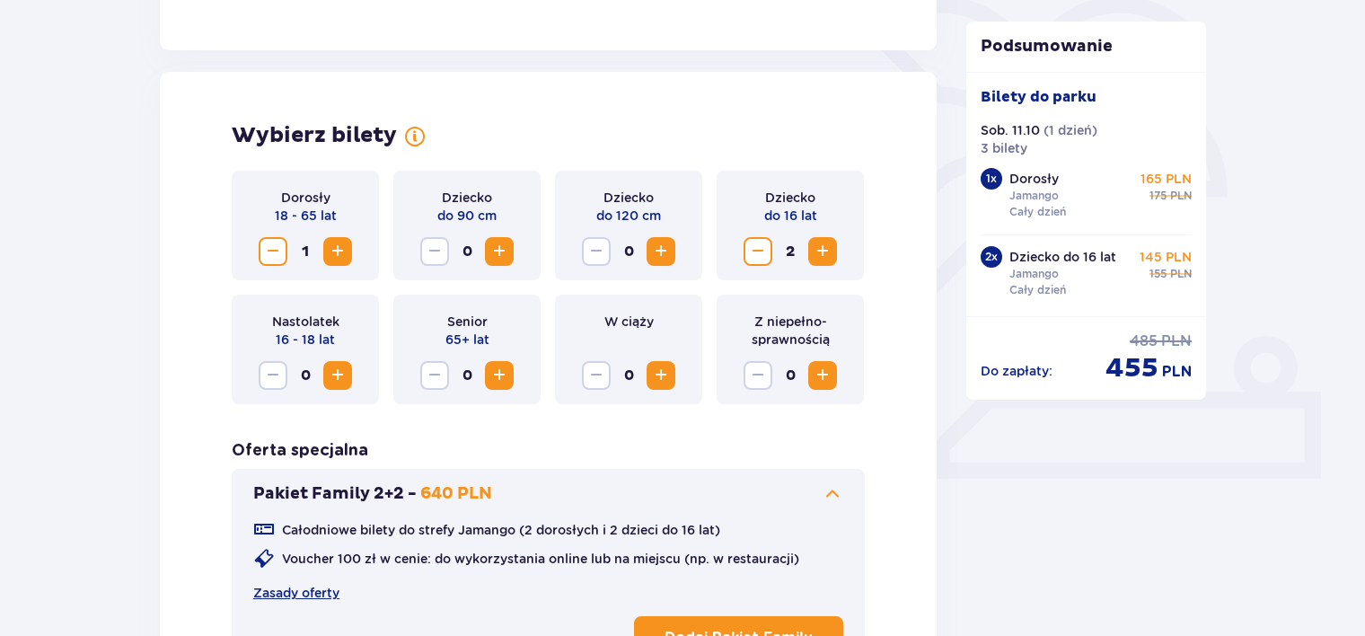
scroll to position [1078, 0]
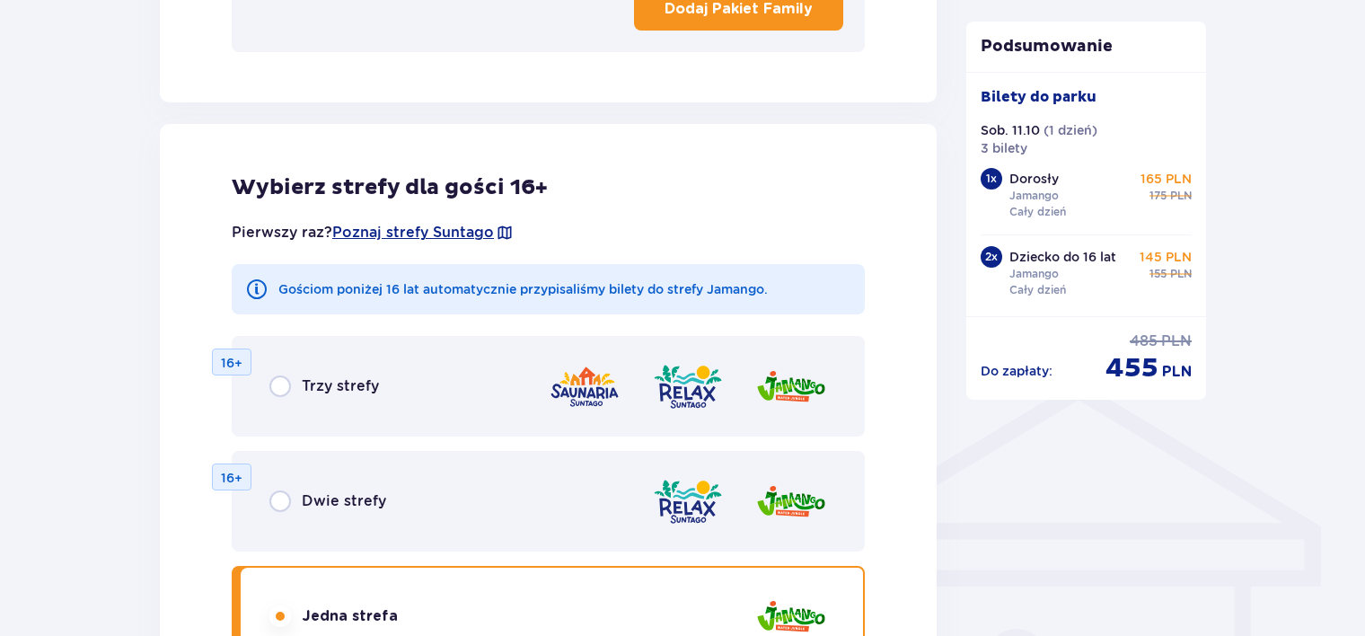
click at [589, 381] on img at bounding box center [585, 386] width 72 height 51
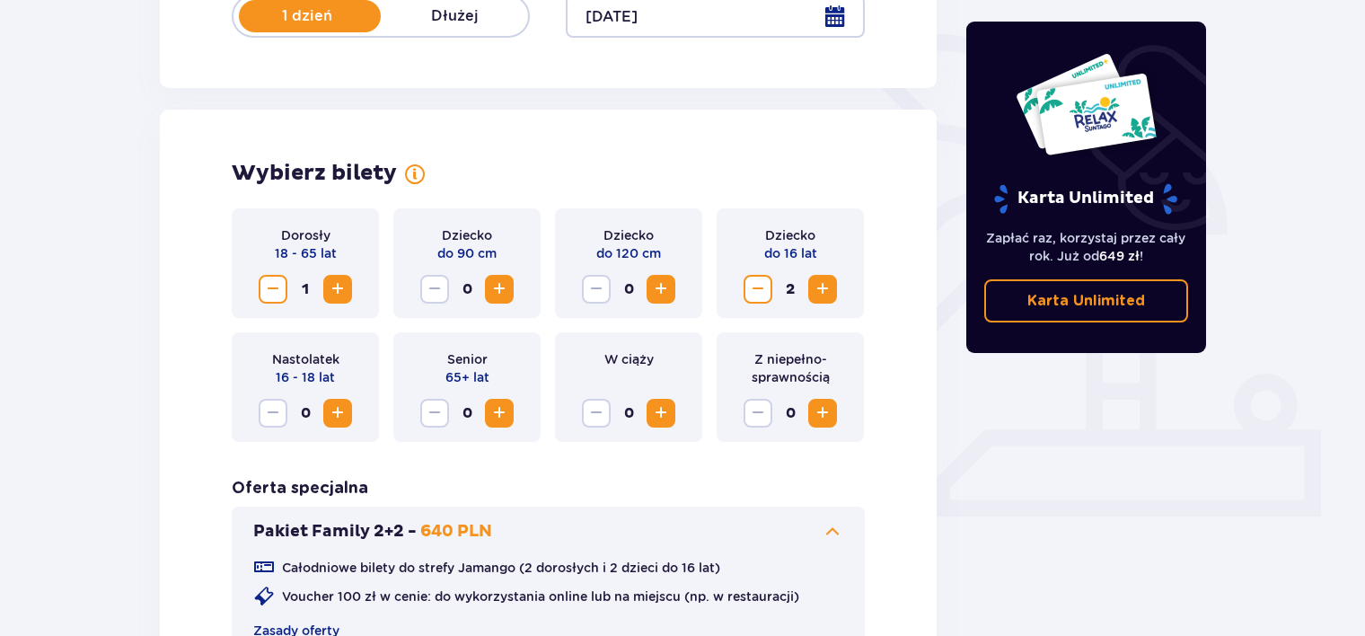
scroll to position [0, 0]
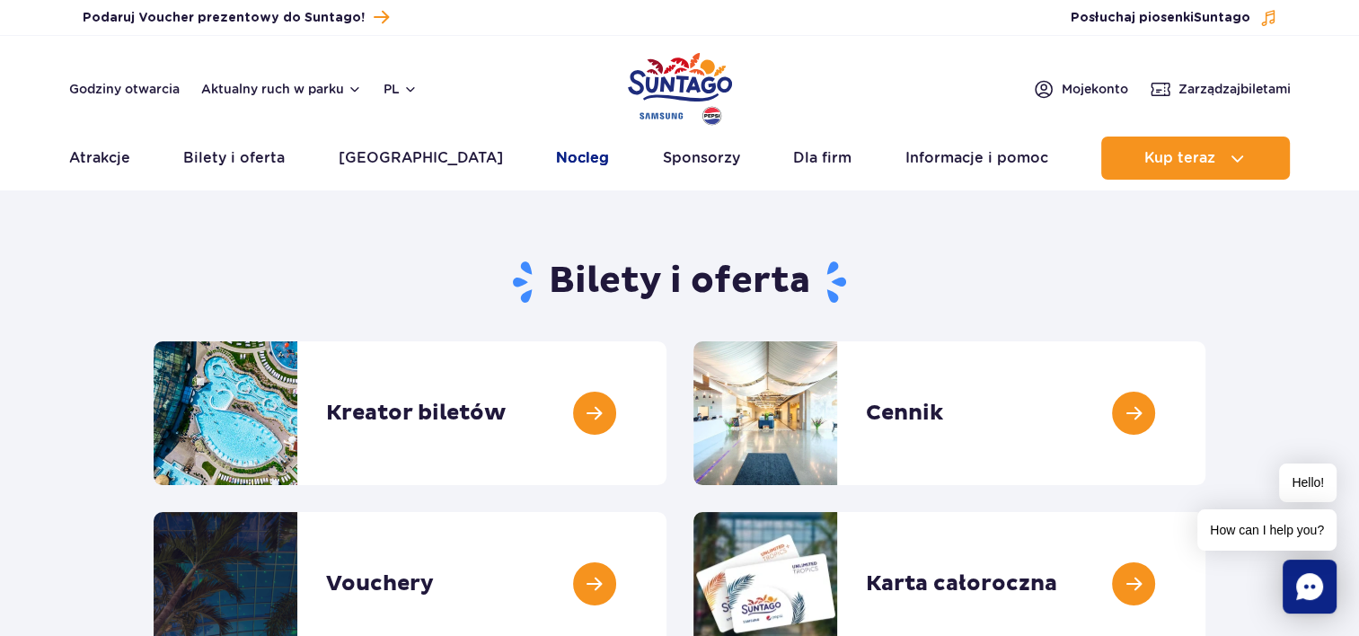
click at [556, 154] on link "Nocleg" at bounding box center [582, 158] width 53 height 43
